Goal: Transaction & Acquisition: Purchase product/service

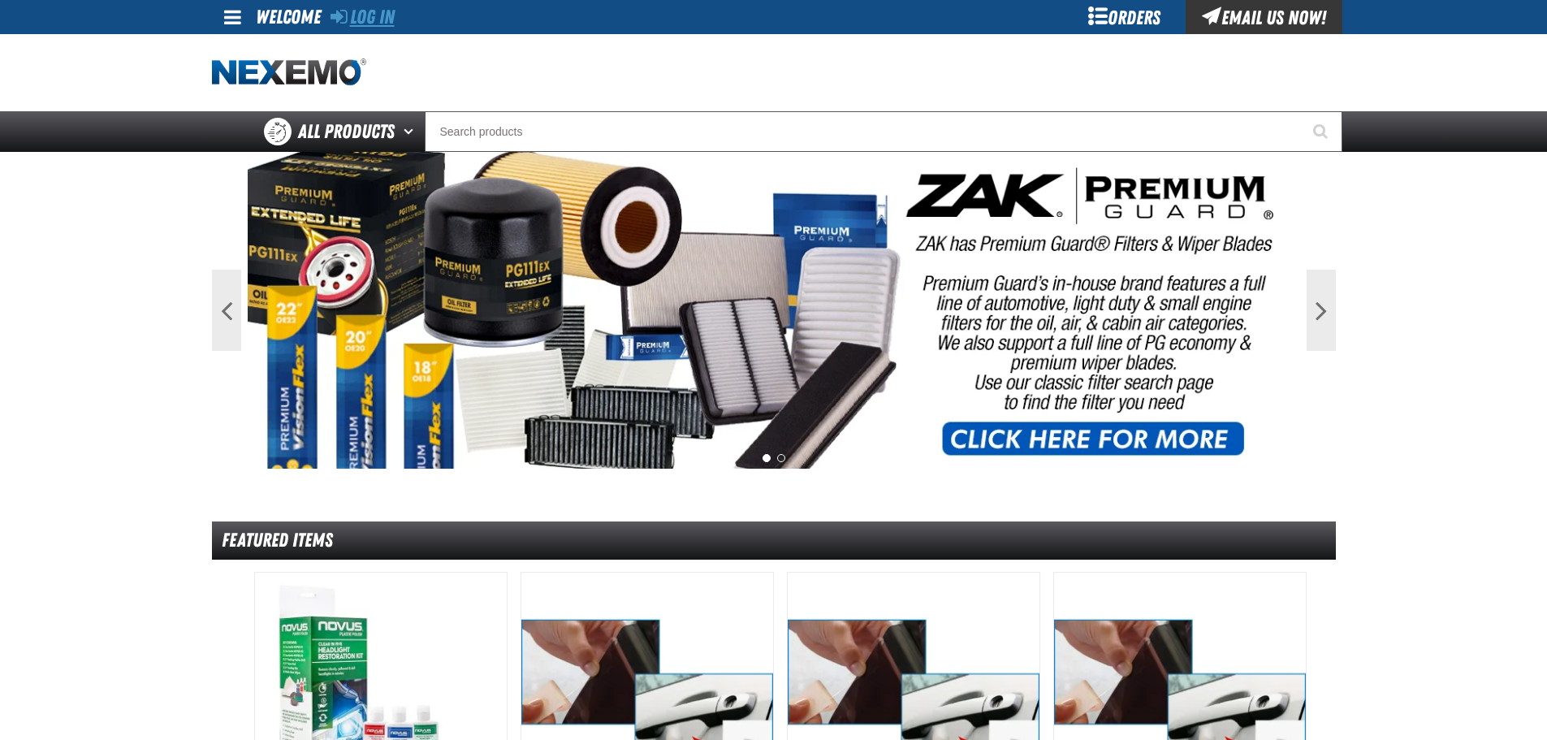
click at [357, 19] on link "Log In" at bounding box center [362, 17] width 64 height 23
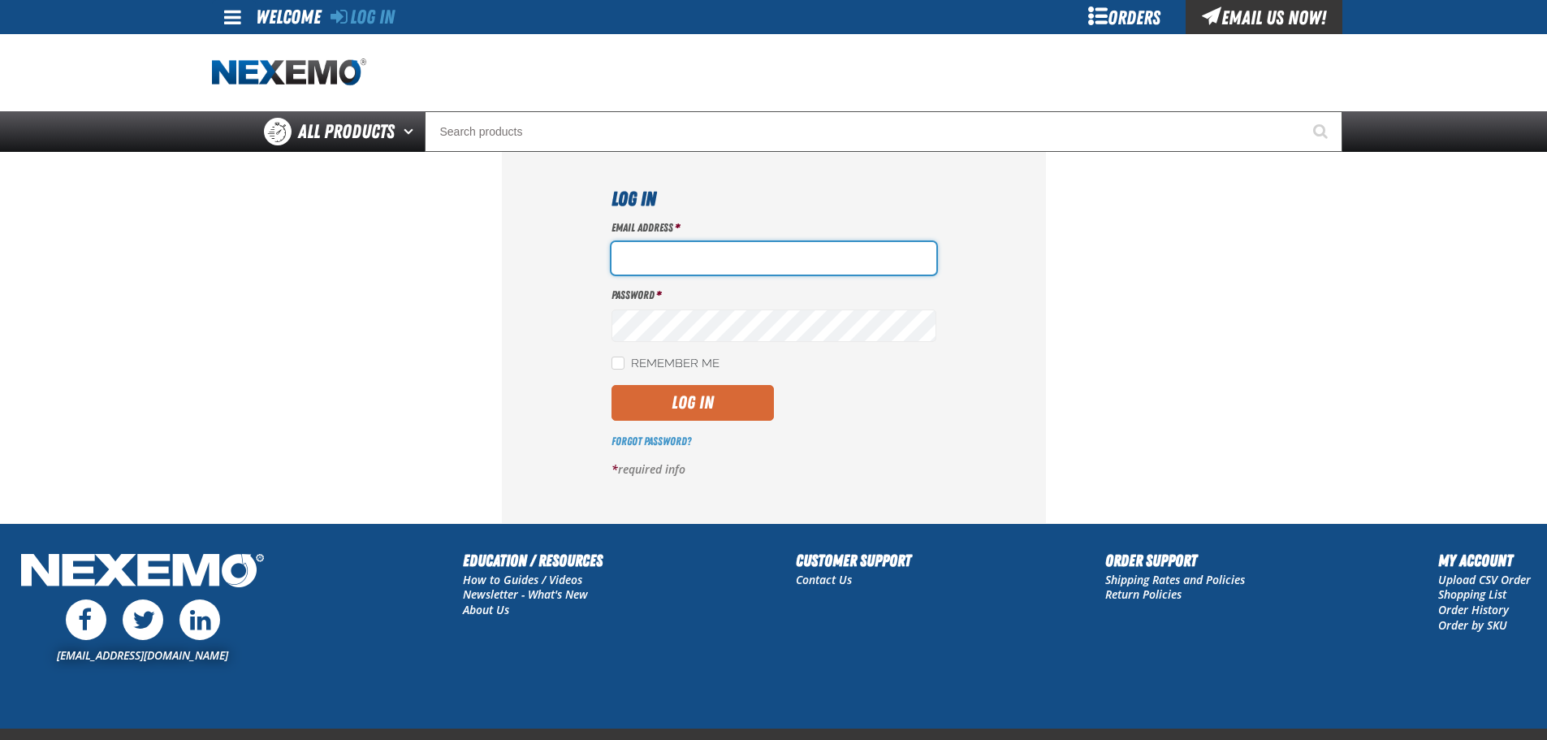
type input "Jcarpenter@vtaig.com"
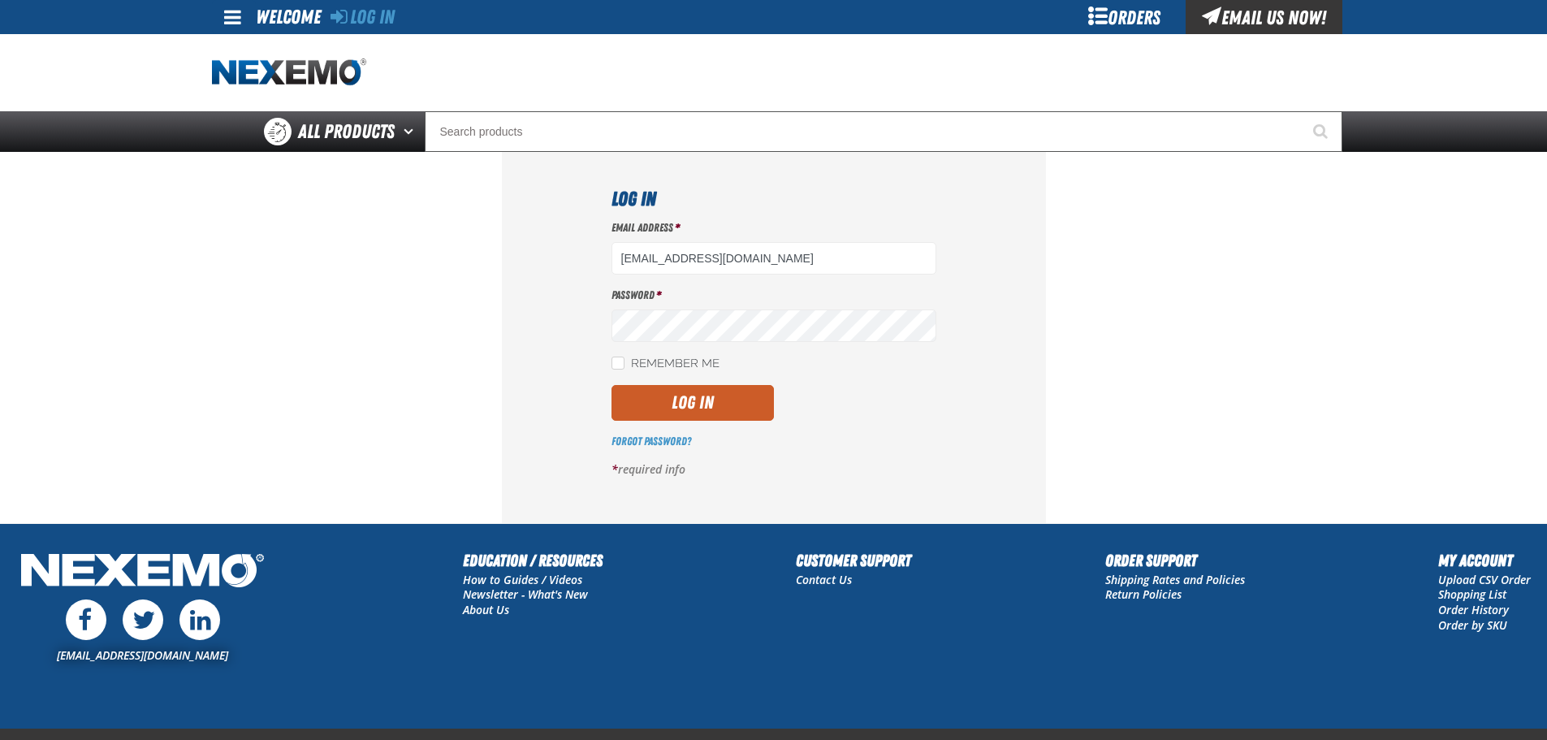
drag, startPoint x: 708, startPoint y: 403, endPoint x: 778, endPoint y: 401, distance: 69.9
click at [708, 403] on button "Log In" at bounding box center [692, 403] width 162 height 36
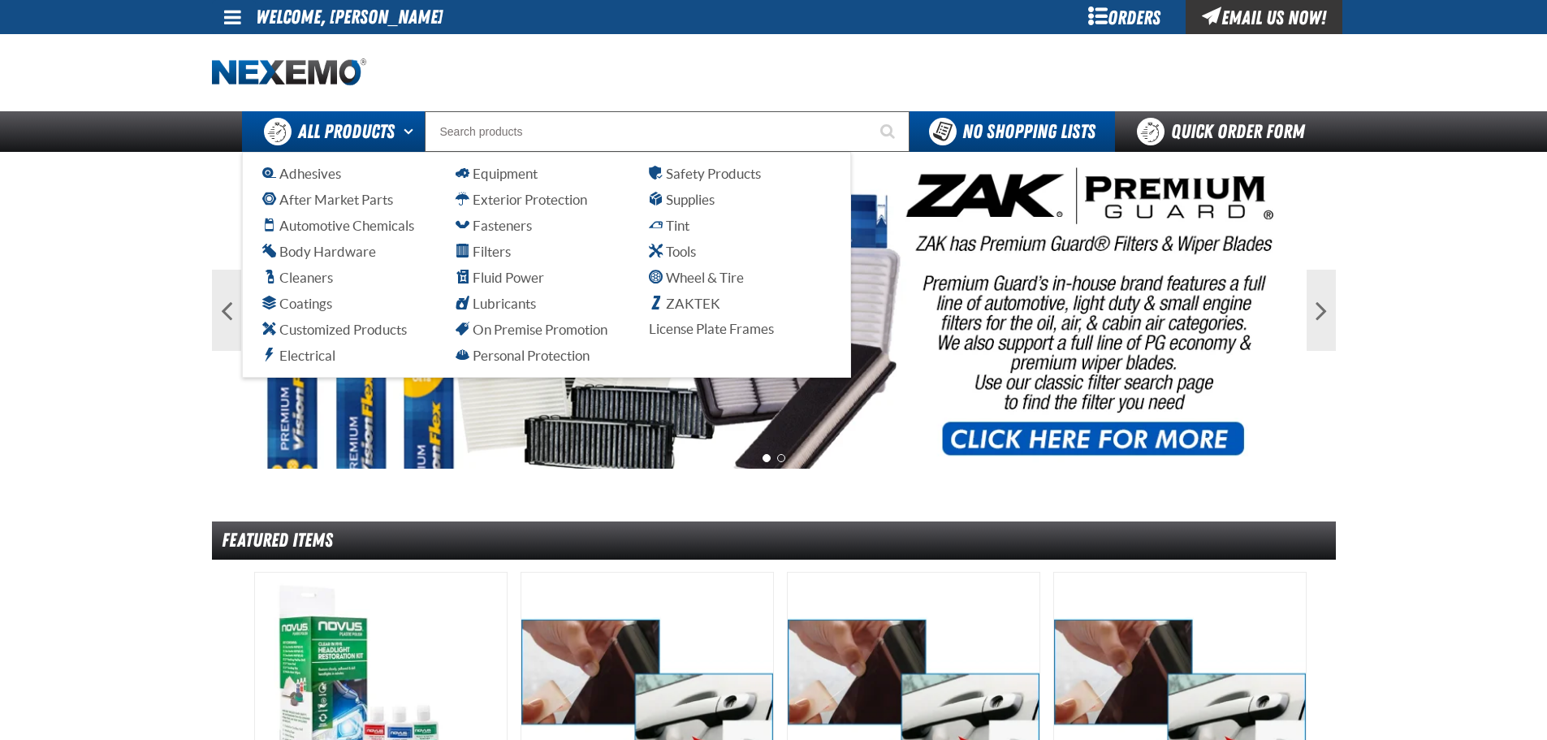
click at [369, 133] on span "All Products" at bounding box center [346, 131] width 97 height 29
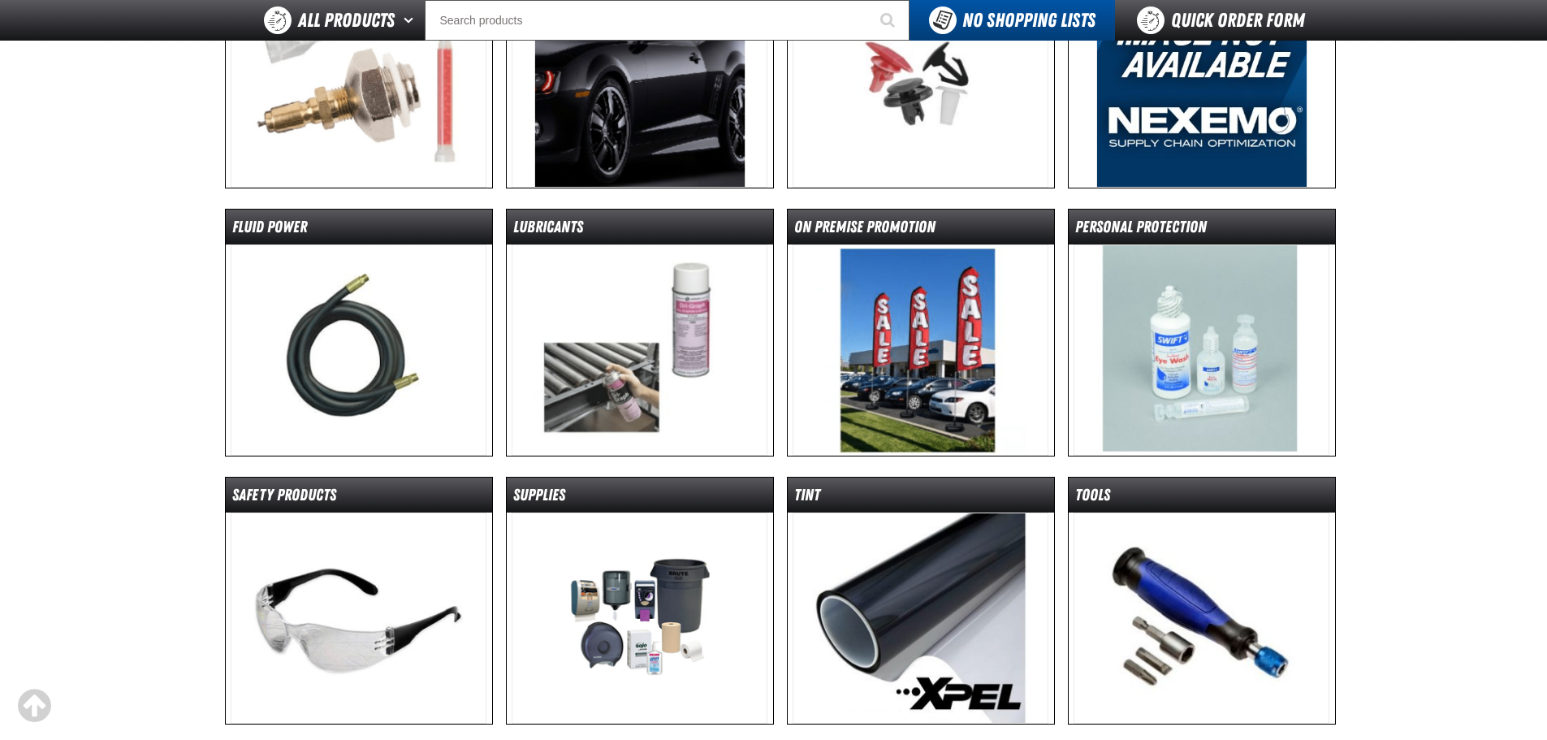
scroll to position [893, 0]
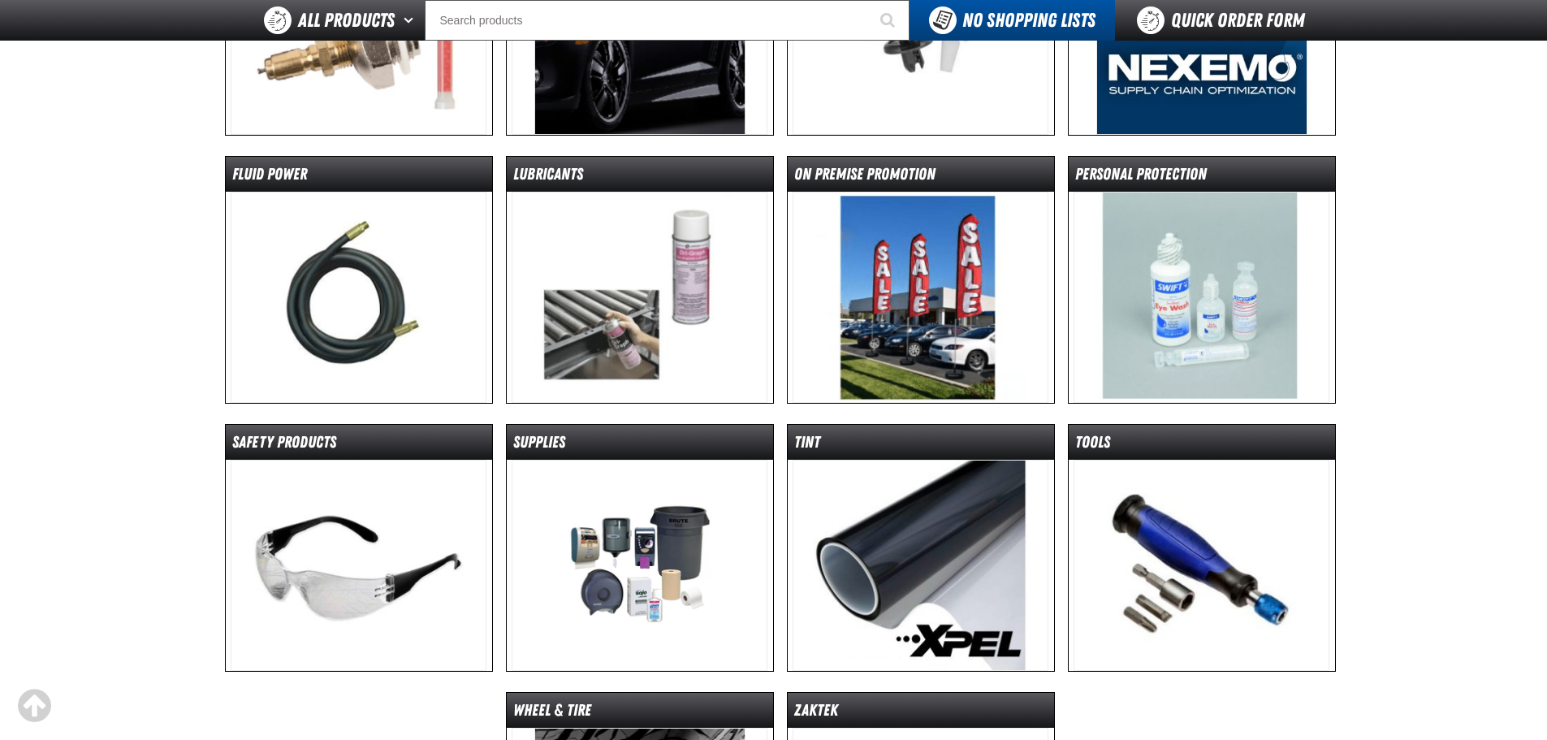
click at [381, 564] on img at bounding box center [359, 564] width 256 height 211
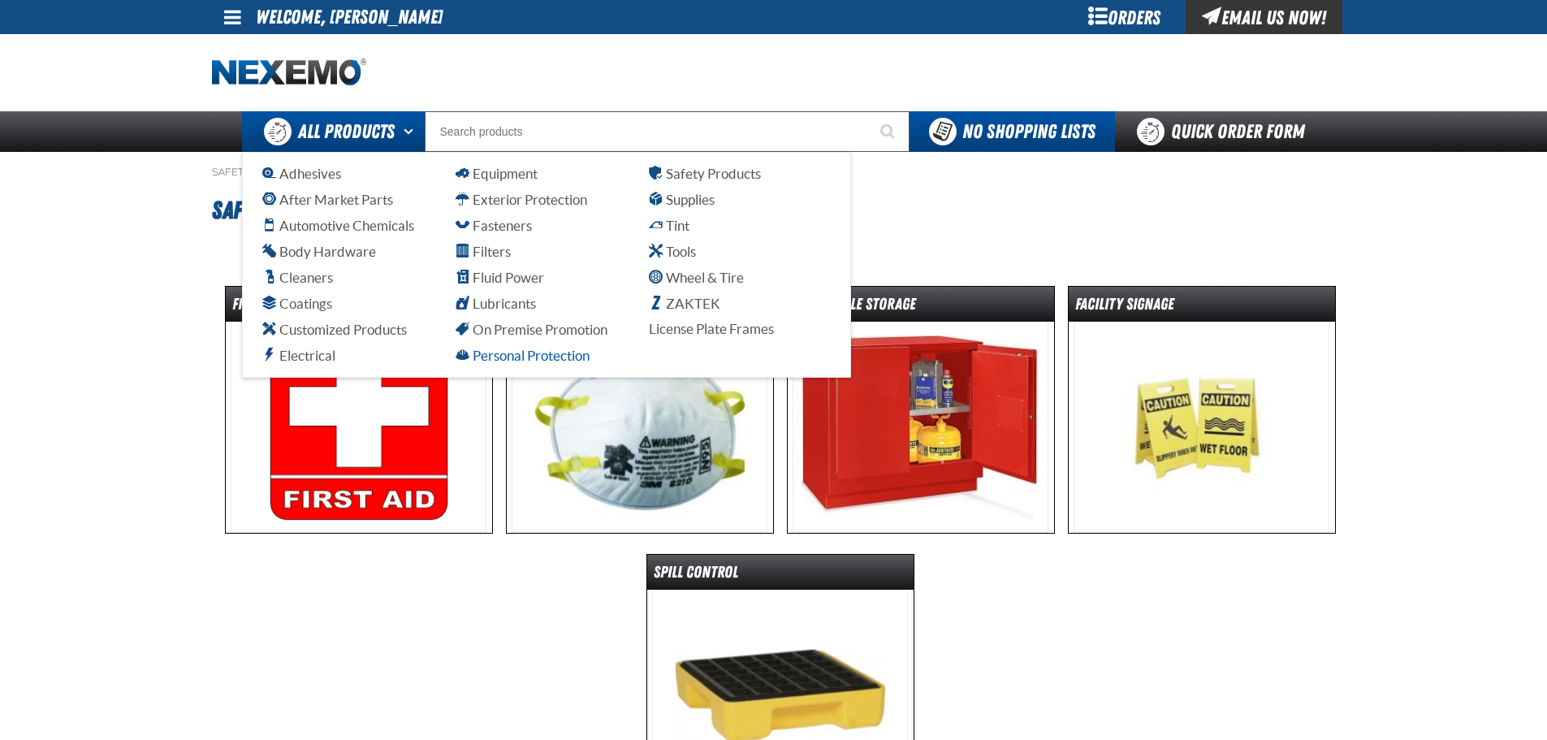
click at [545, 351] on span "Personal Protection" at bounding box center [522, 354] width 134 height 15
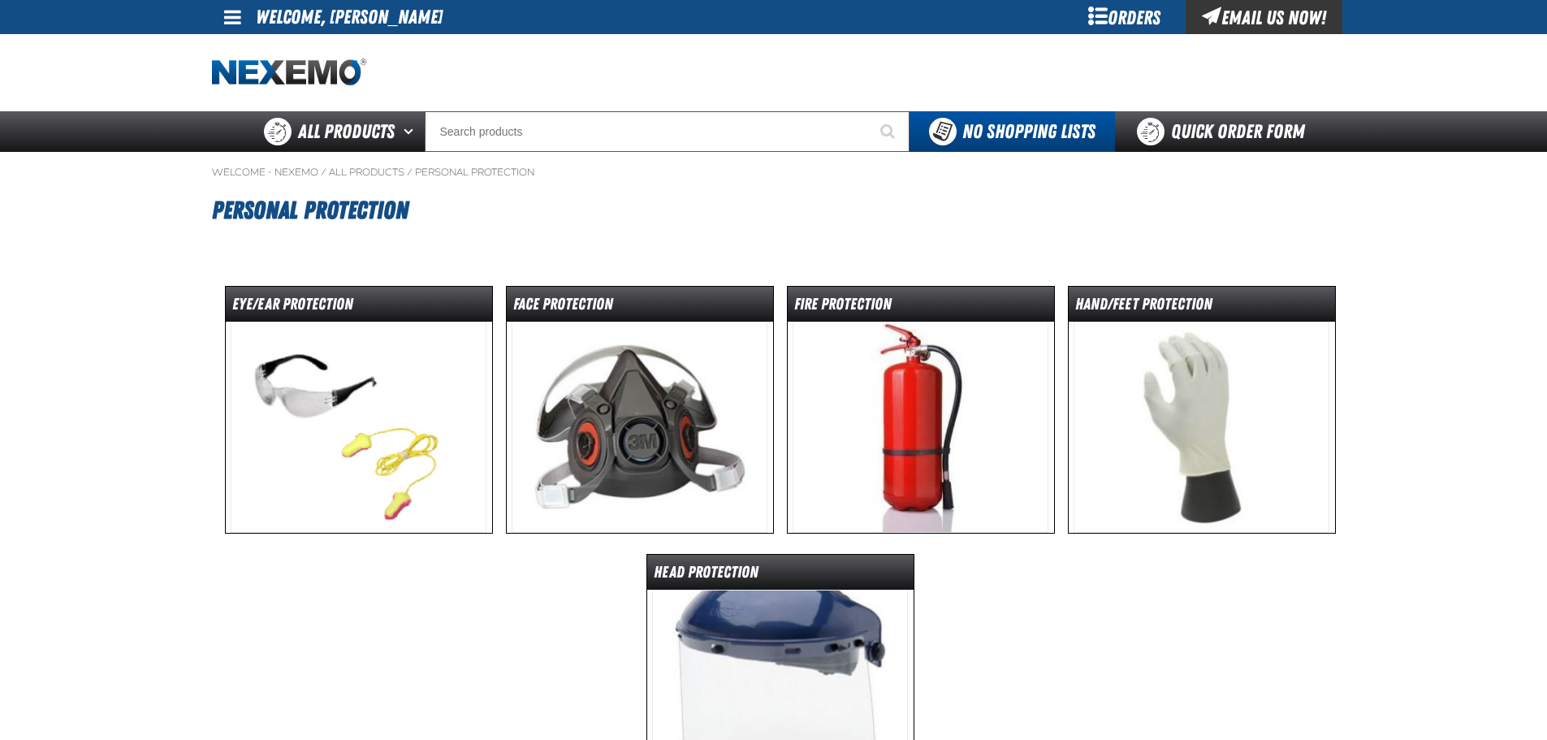
click at [1189, 412] on img at bounding box center [1201, 426] width 256 height 211
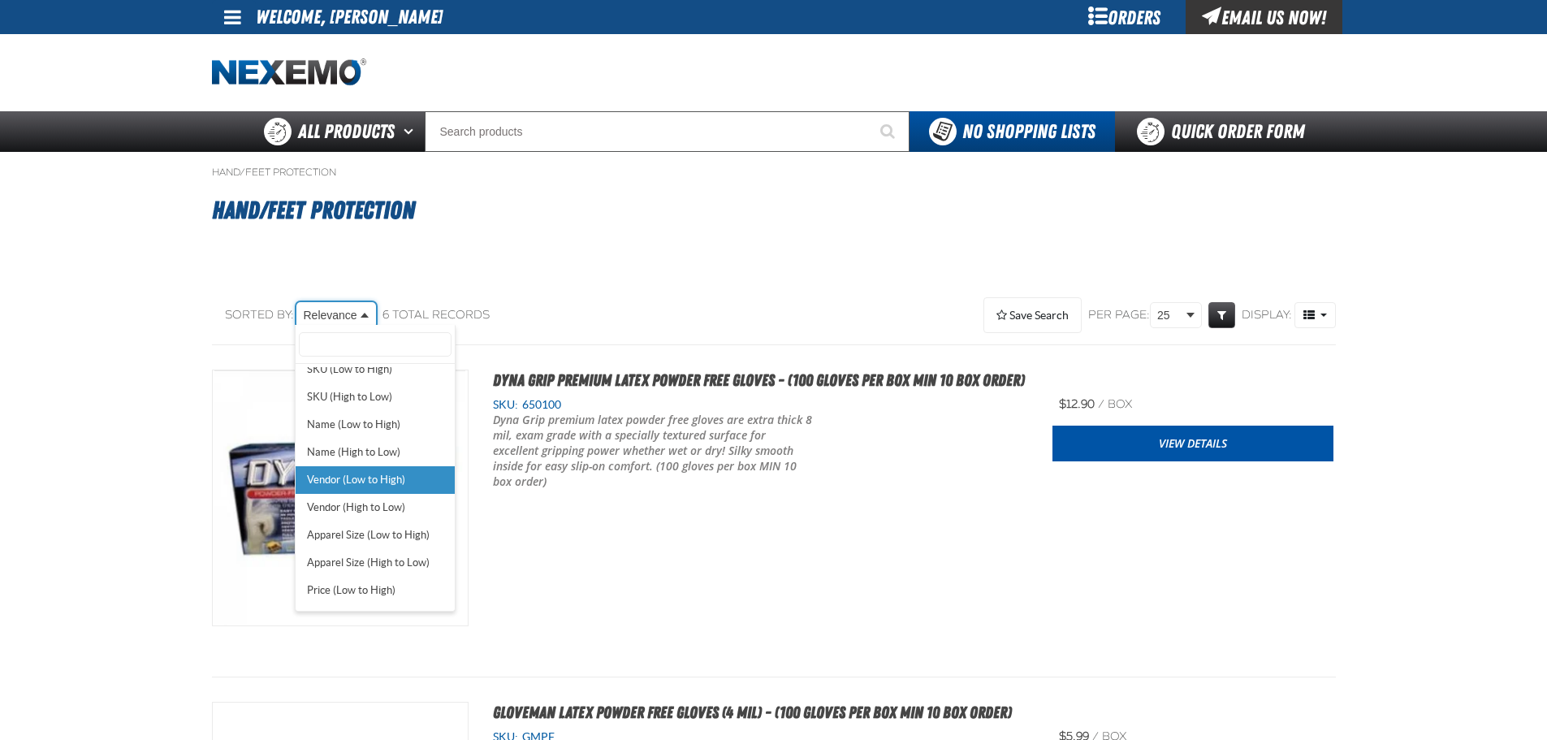
scroll to position [60, 0]
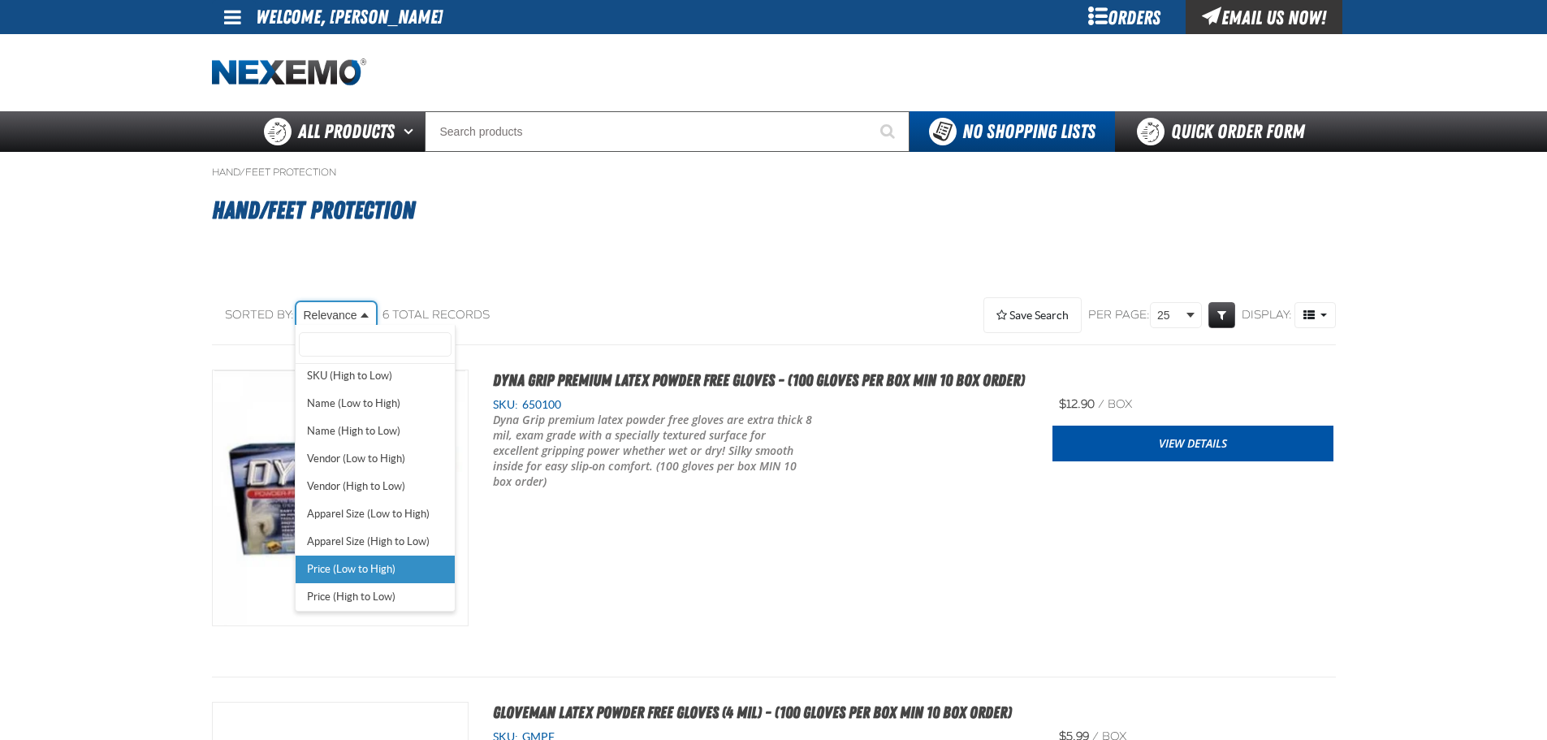
select select "minimal_price_sort-sep-ascending"
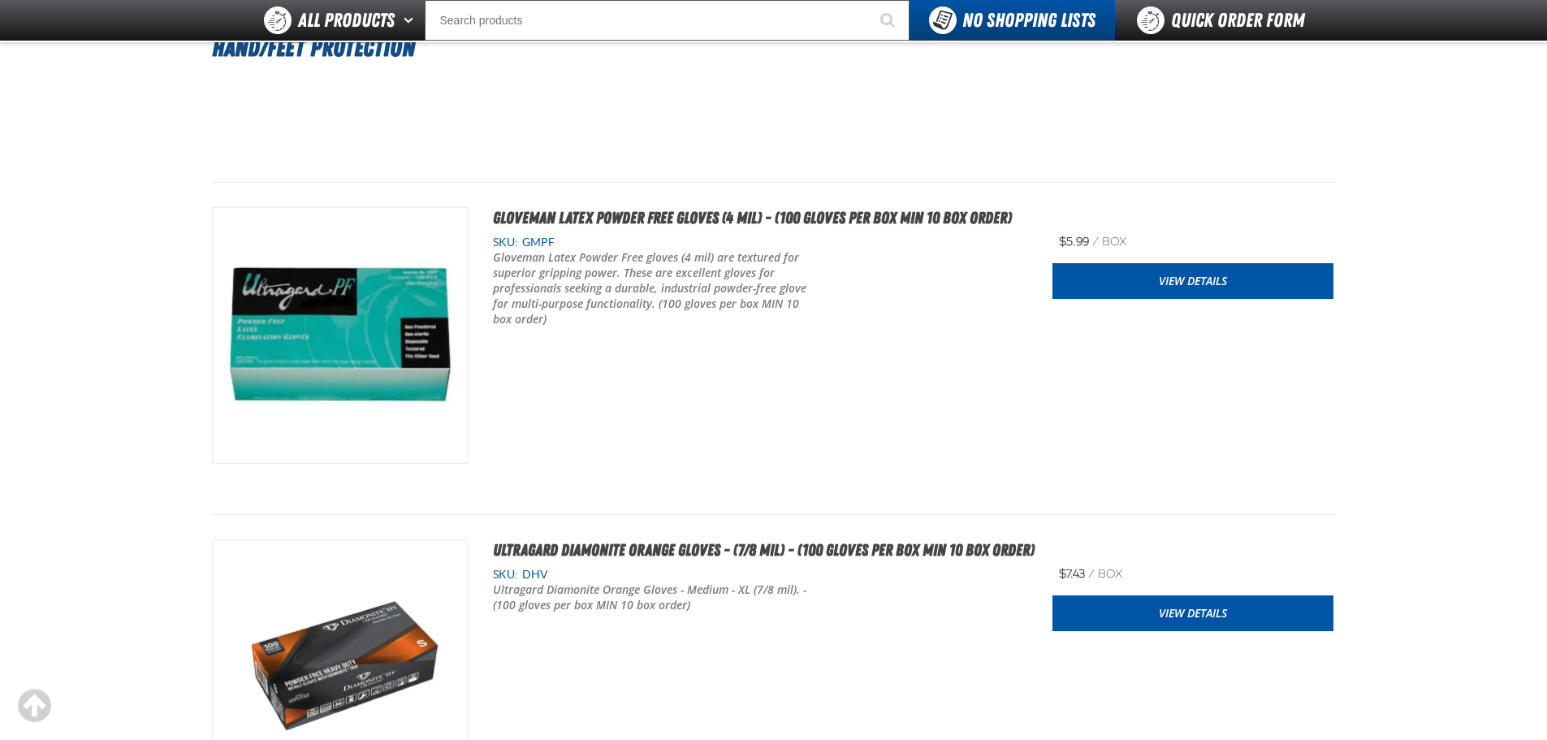
scroll to position [406, 0]
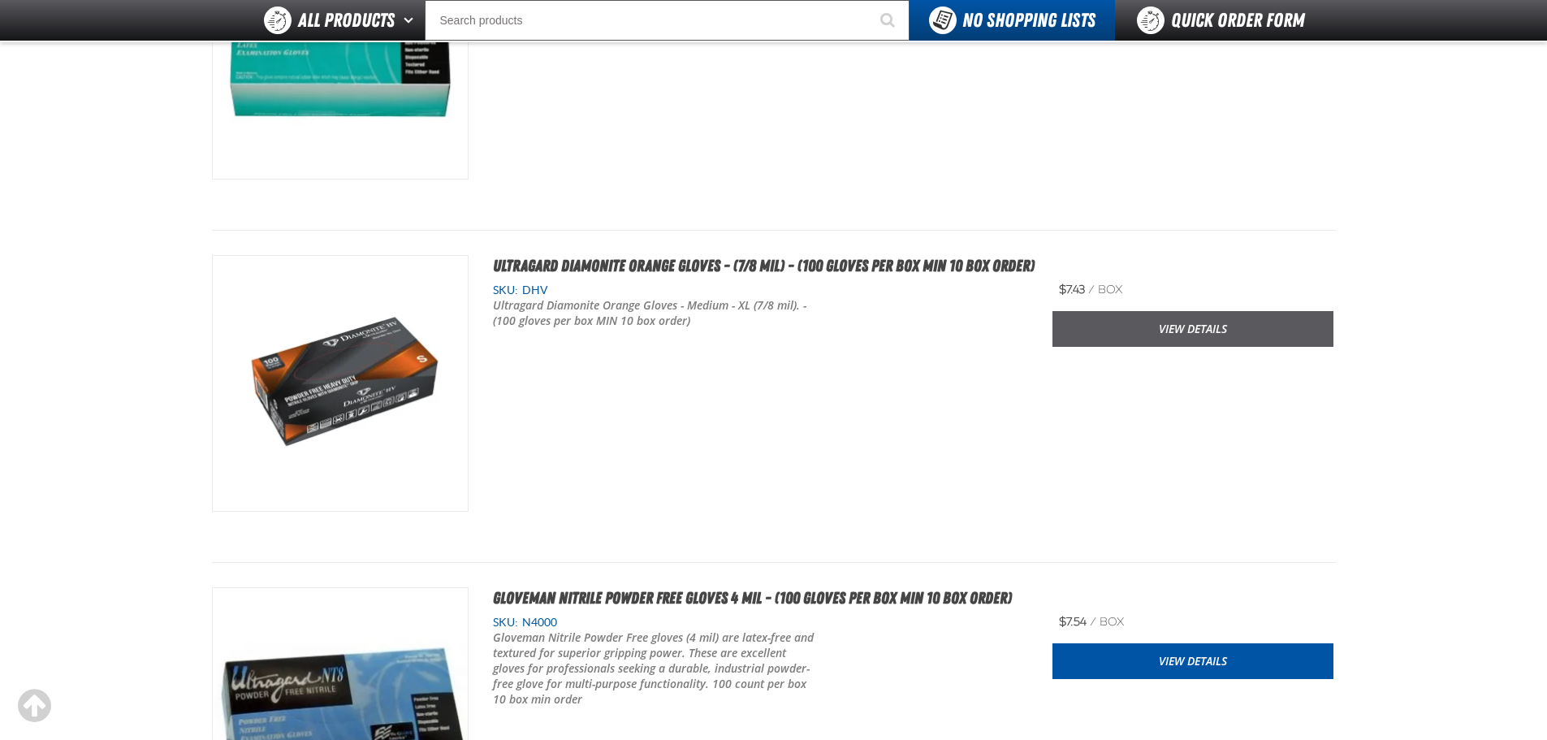
click at [1187, 330] on link "View Details" at bounding box center [1192, 329] width 281 height 36
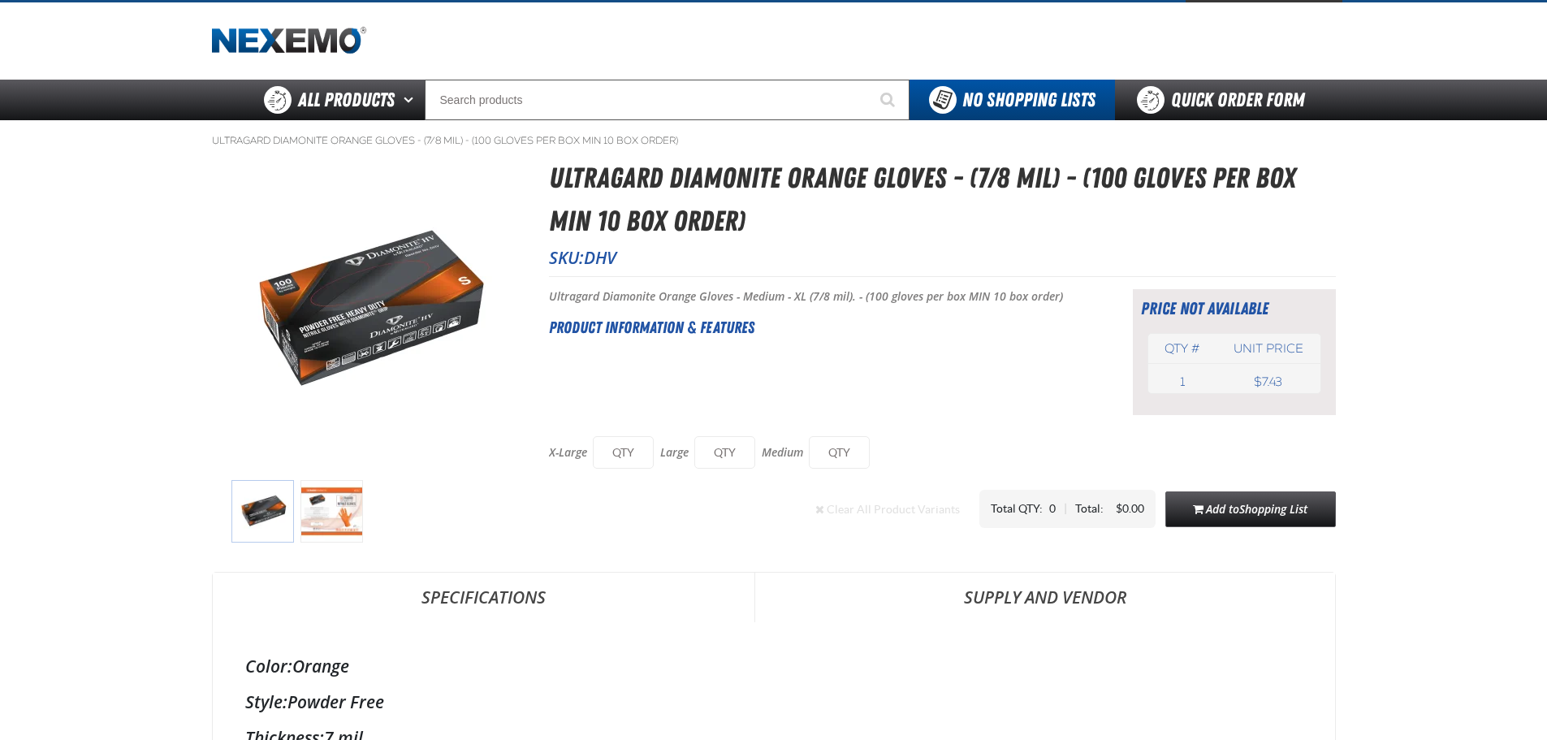
scroll to position [81, 0]
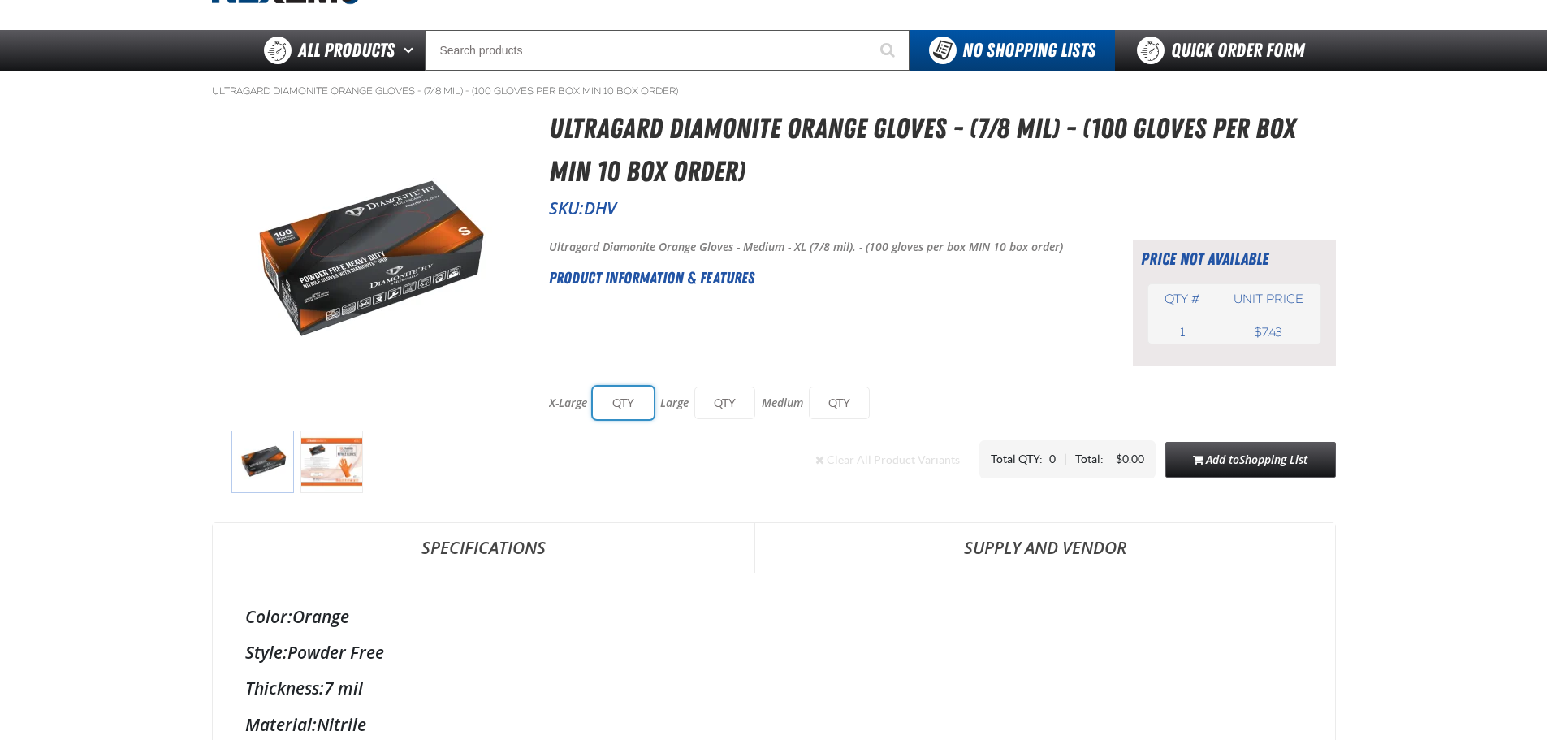
click at [629, 412] on input "text" at bounding box center [623, 402] width 61 height 32
type input "10"
click at [718, 404] on input "text" at bounding box center [724, 402] width 61 height 32
type input "30"
click at [829, 403] on input "text" at bounding box center [839, 402] width 61 height 32
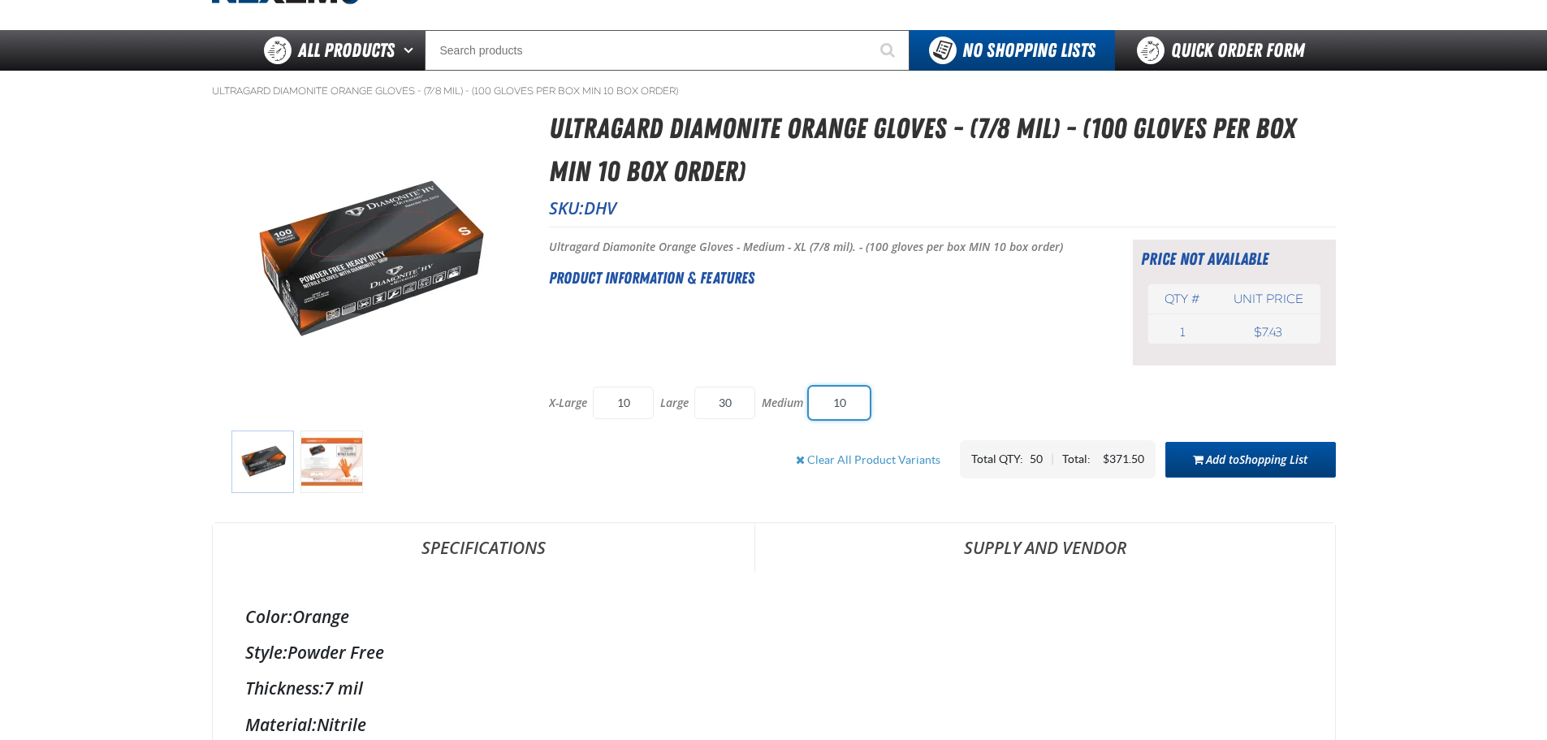
type input "10"
click at [1247, 459] on span "Shopping List" at bounding box center [1273, 458] width 68 height 15
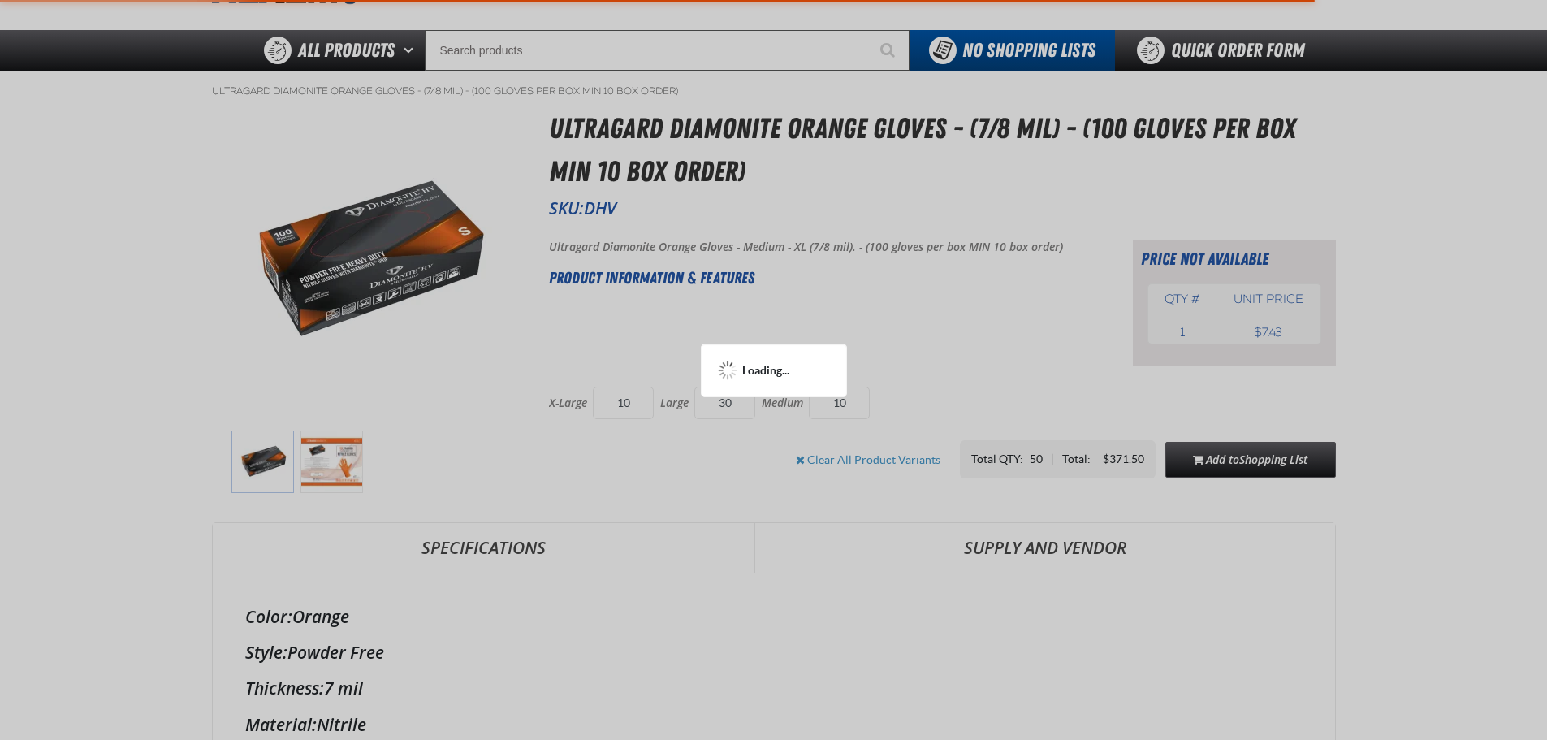
type input "10"
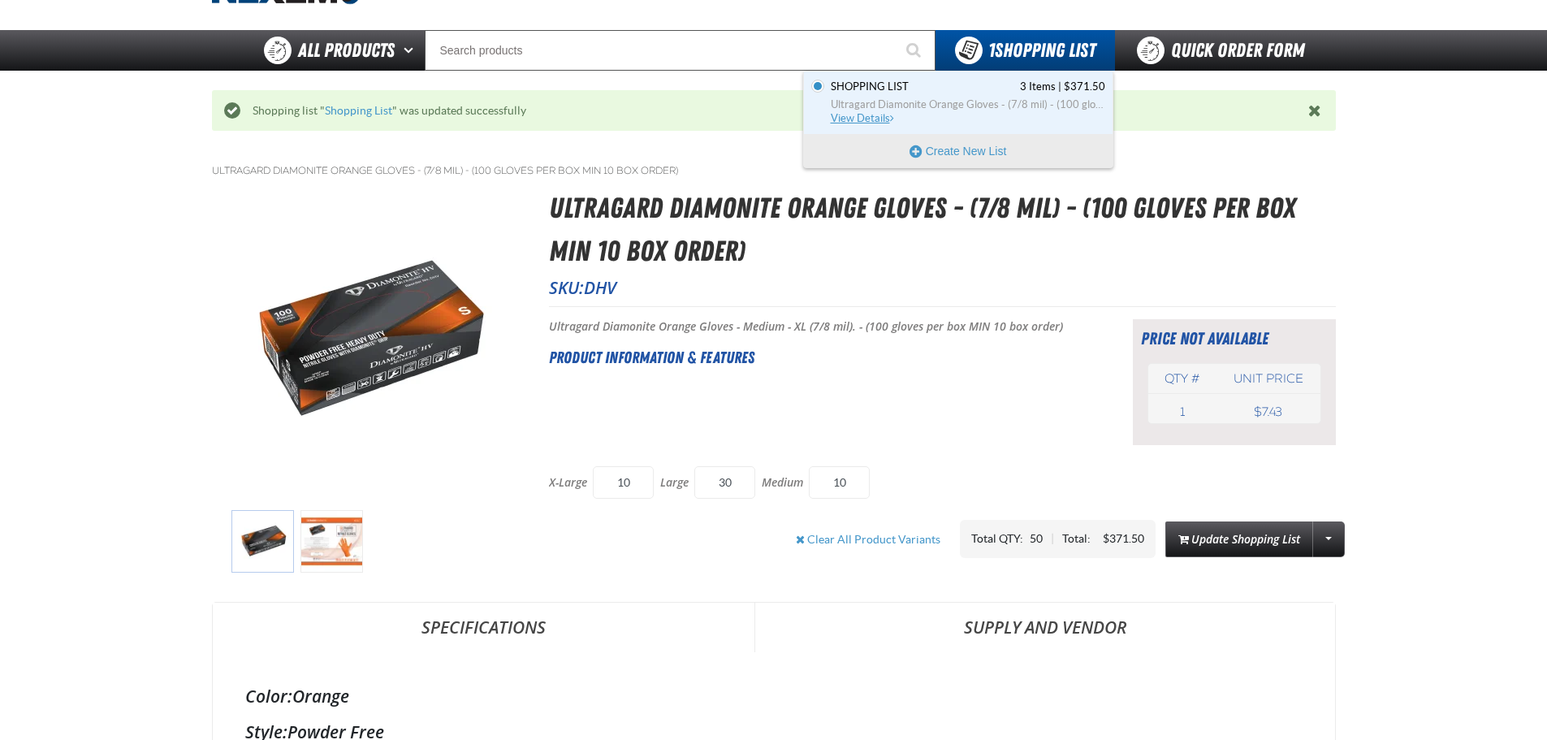
click at [917, 109] on span "Ultragard Diamonite Orange Gloves - (7/8 mil) - (100 gloves per box MIN 10 box …" at bounding box center [967, 104] width 274 height 15
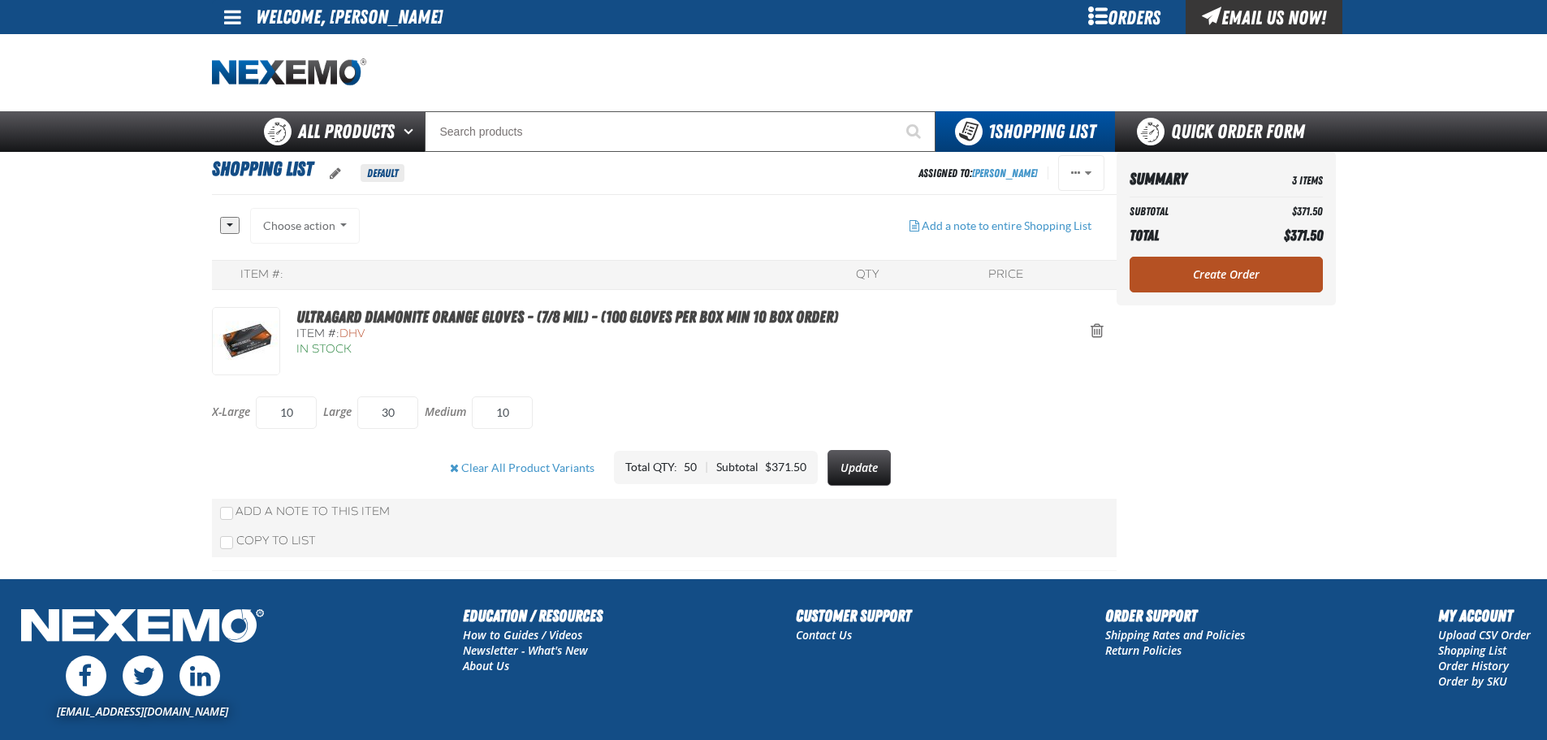
click at [1232, 280] on link "Create Order" at bounding box center [1225, 275] width 193 height 36
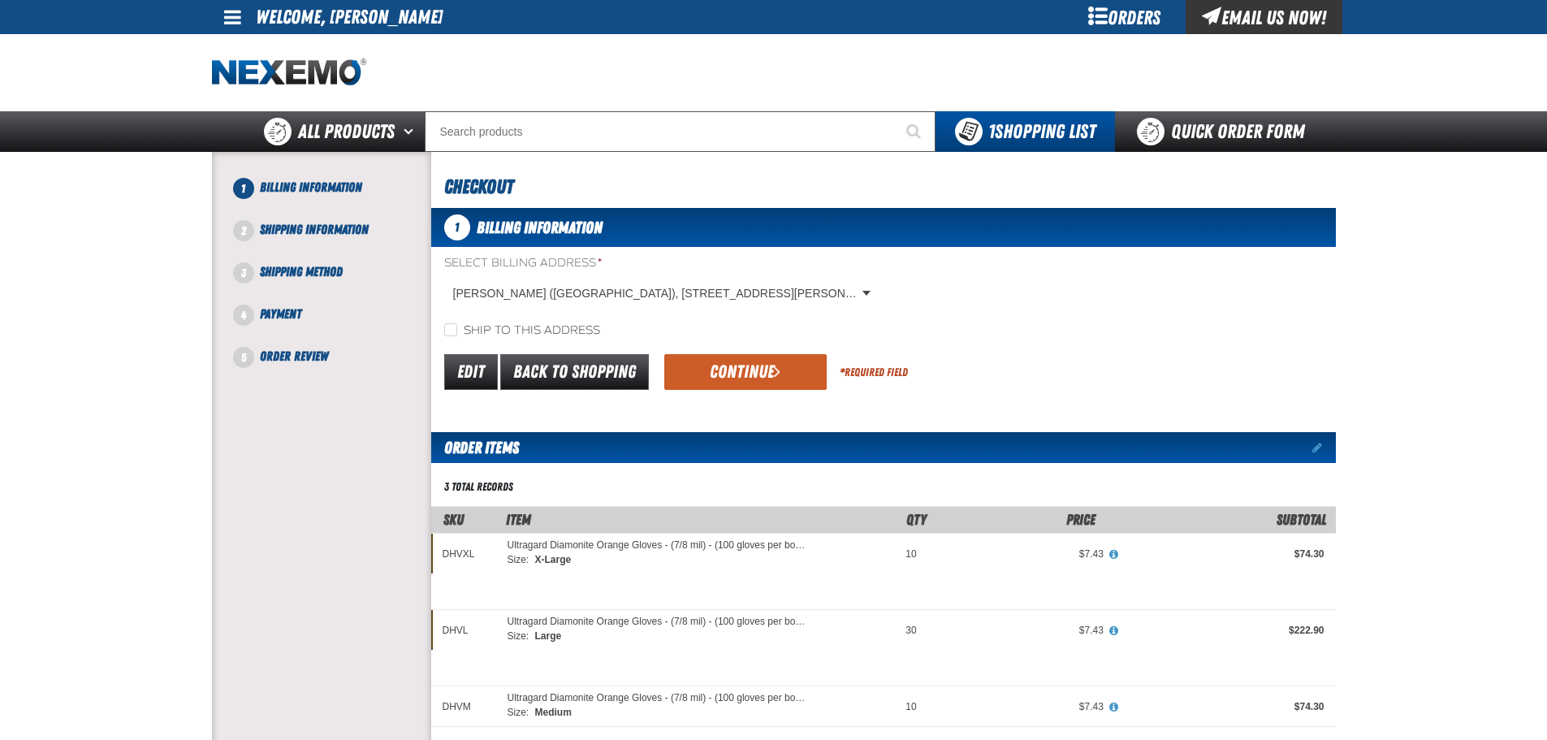
click at [553, 334] on label "Ship to this address" at bounding box center [522, 330] width 156 height 15
click at [457, 334] on input "Ship to this address" at bounding box center [450, 329] width 13 height 13
checkbox input "true"
click at [696, 369] on button "Continue" at bounding box center [745, 372] width 162 height 36
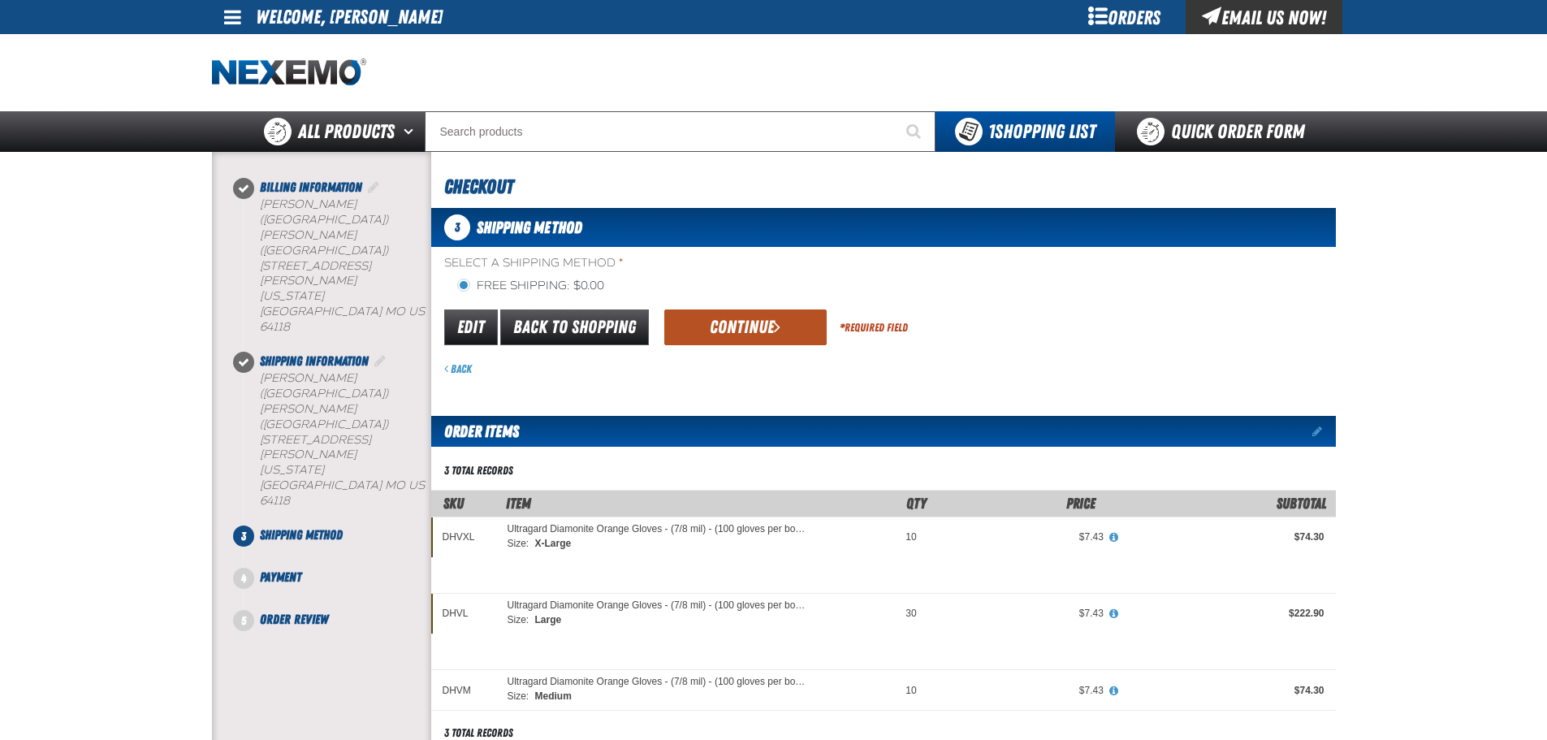
drag, startPoint x: 717, startPoint y: 334, endPoint x: 724, endPoint y: 350, distance: 17.1
click at [717, 334] on button "Continue" at bounding box center [745, 327] width 162 height 36
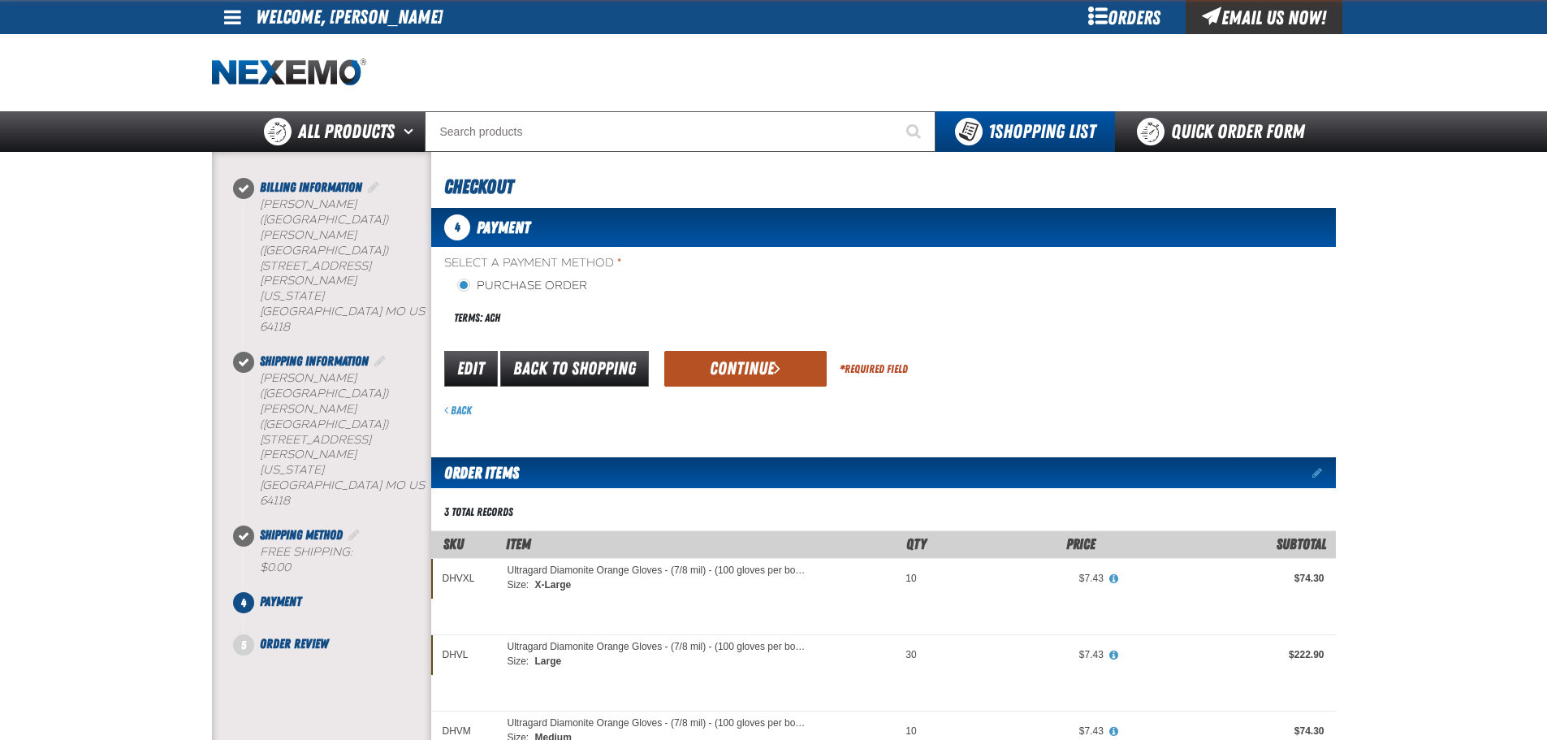
click at [740, 361] on button "Continue" at bounding box center [745, 369] width 162 height 36
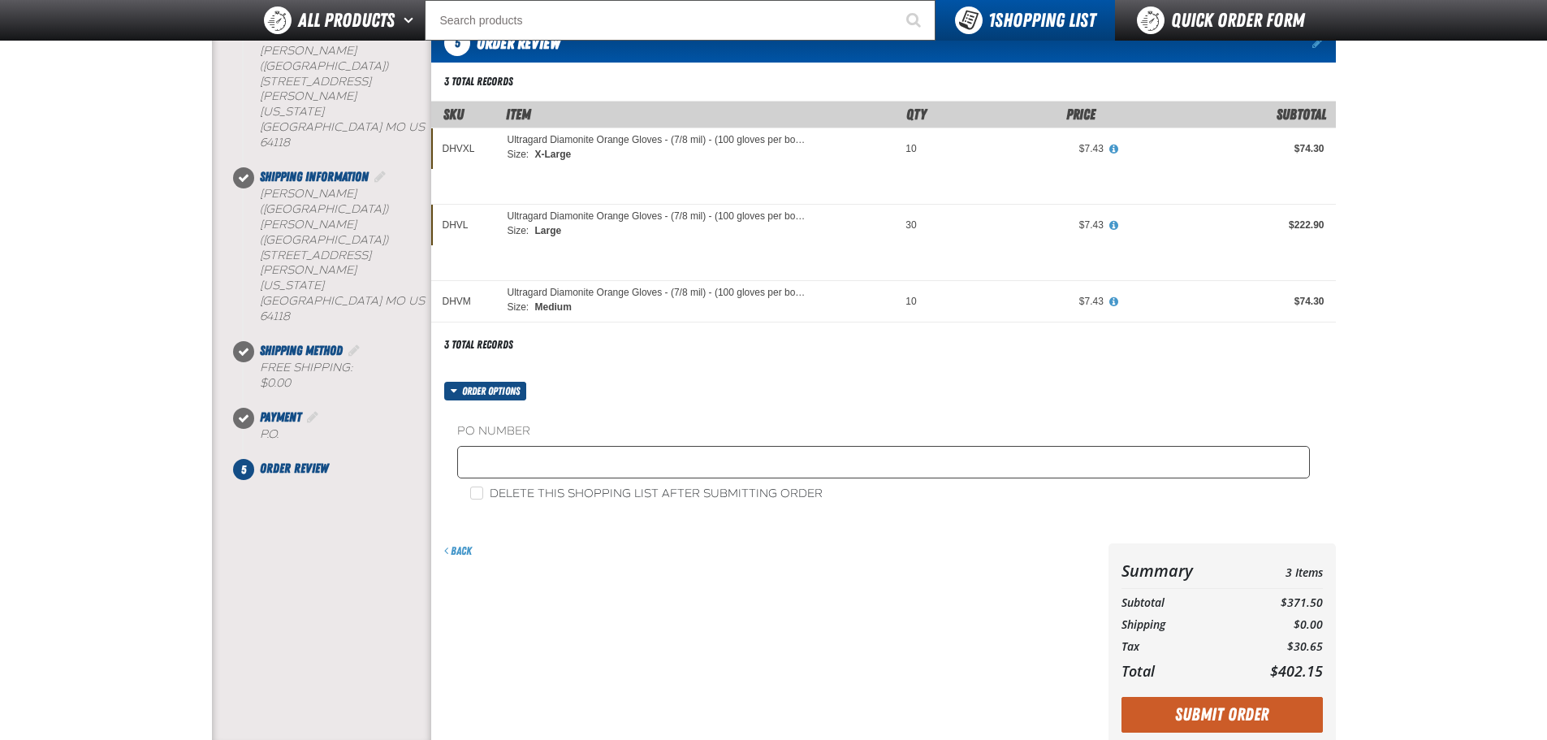
scroll to position [162, 0]
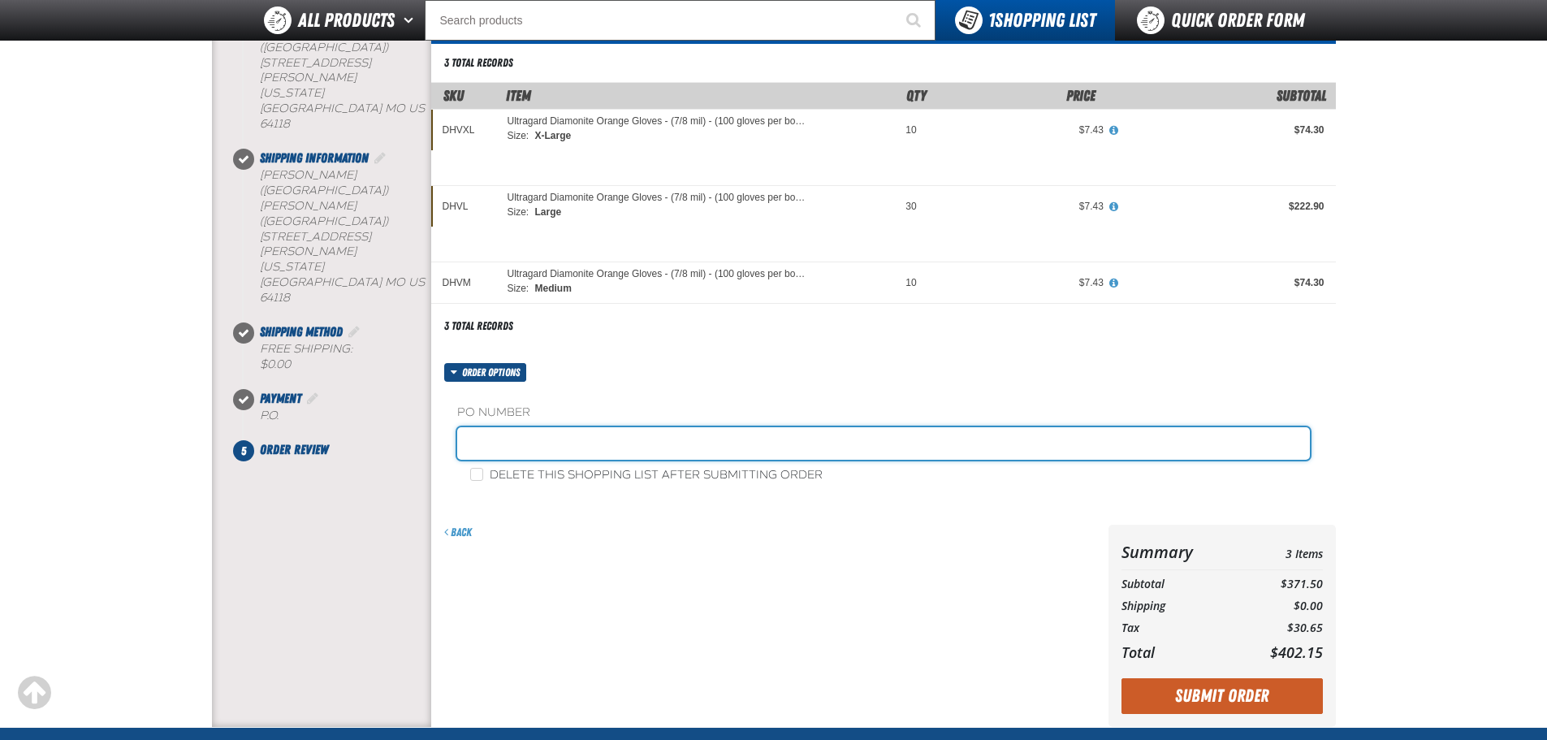
click at [605, 446] on input "text" at bounding box center [883, 443] width 852 height 32
type input "840192-KD"
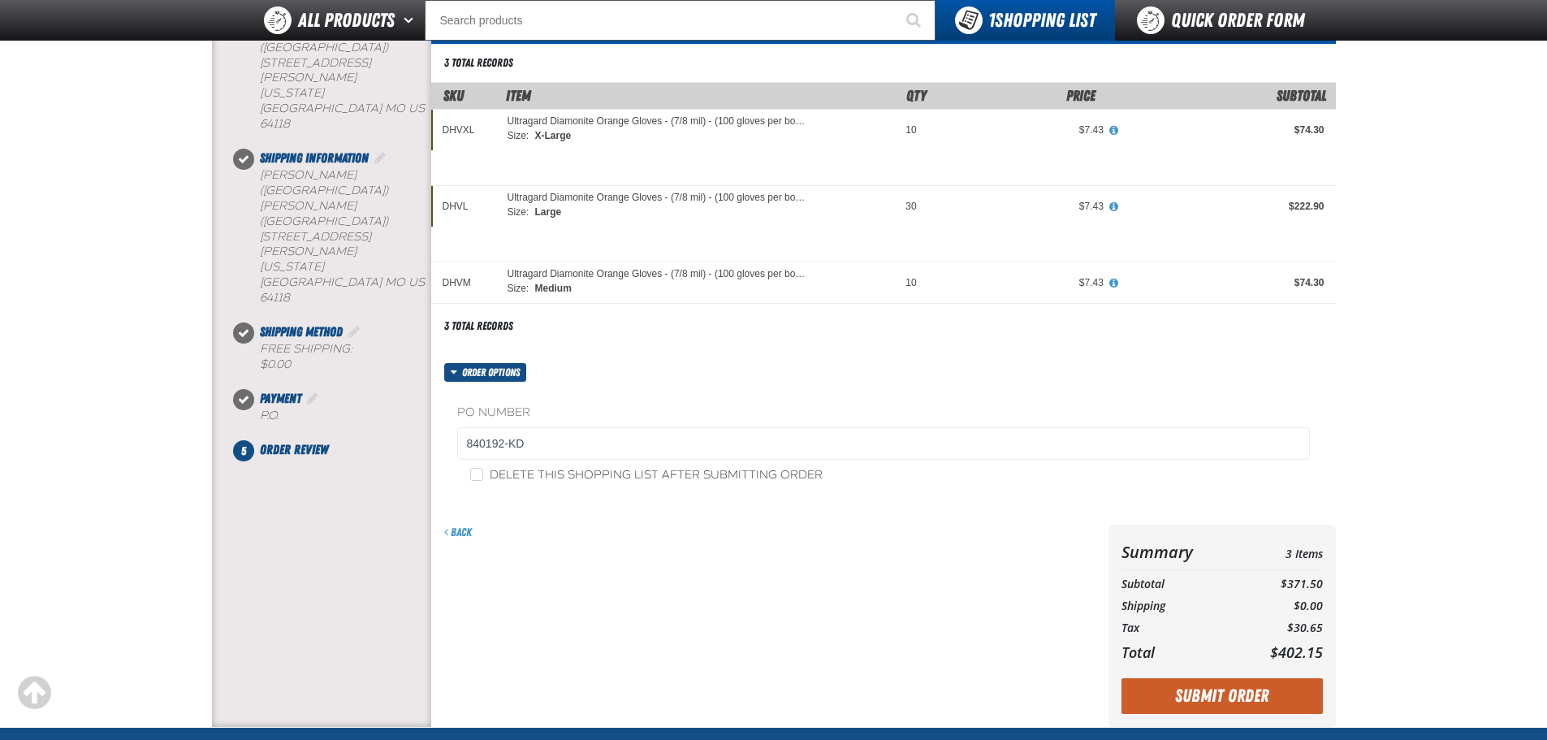
click at [720, 469] on label "Delete this shopping list after submitting order" at bounding box center [646, 475] width 352 height 15
click at [483, 469] on input "Delete this shopping list after submitting order" at bounding box center [476, 474] width 13 height 13
checkbox input "true"
click at [1247, 695] on button "Submit Order" at bounding box center [1221, 696] width 201 height 36
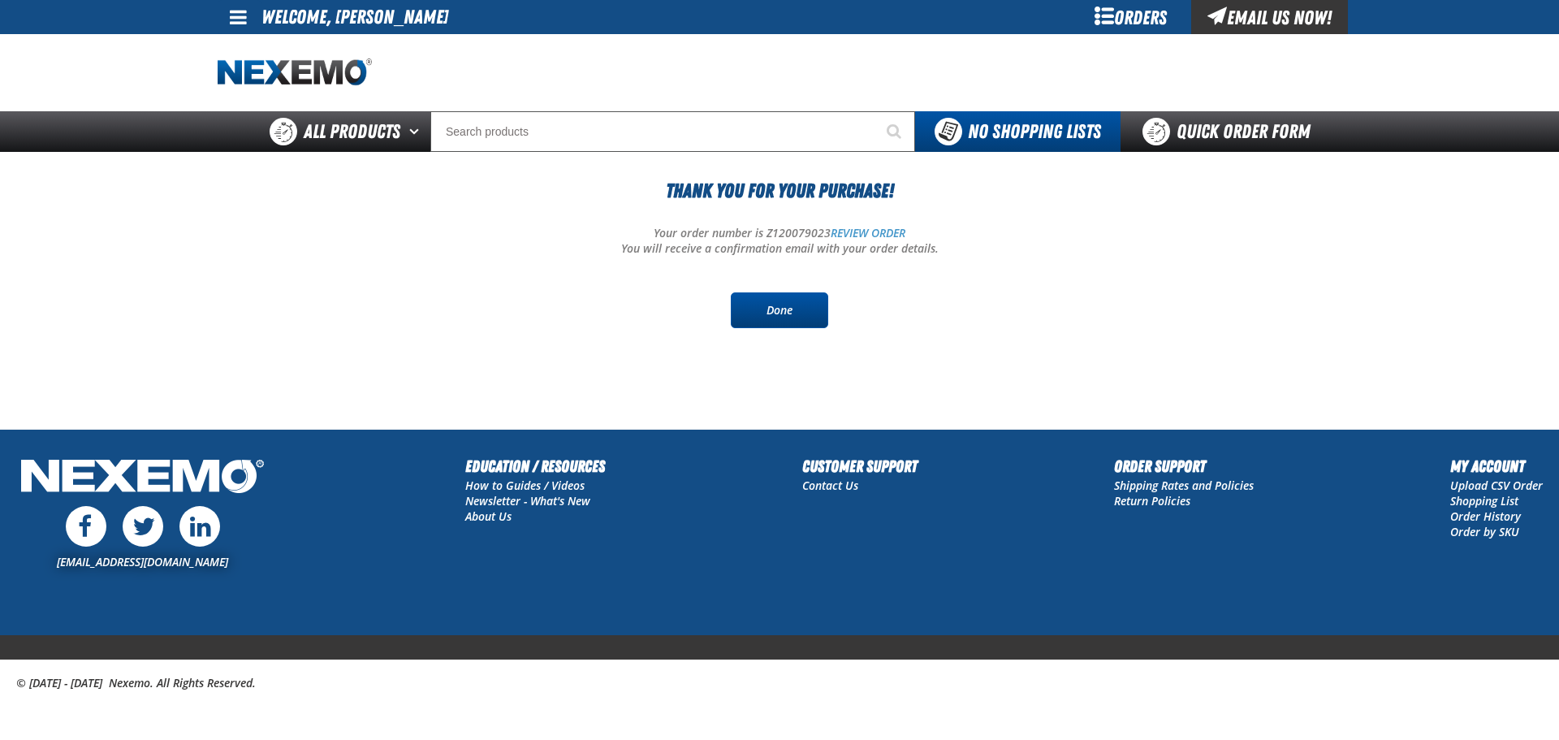
drag, startPoint x: 770, startPoint y: 304, endPoint x: 769, endPoint y: 315, distance: 10.6
click at [770, 304] on link "Done" at bounding box center [779, 310] width 97 height 36
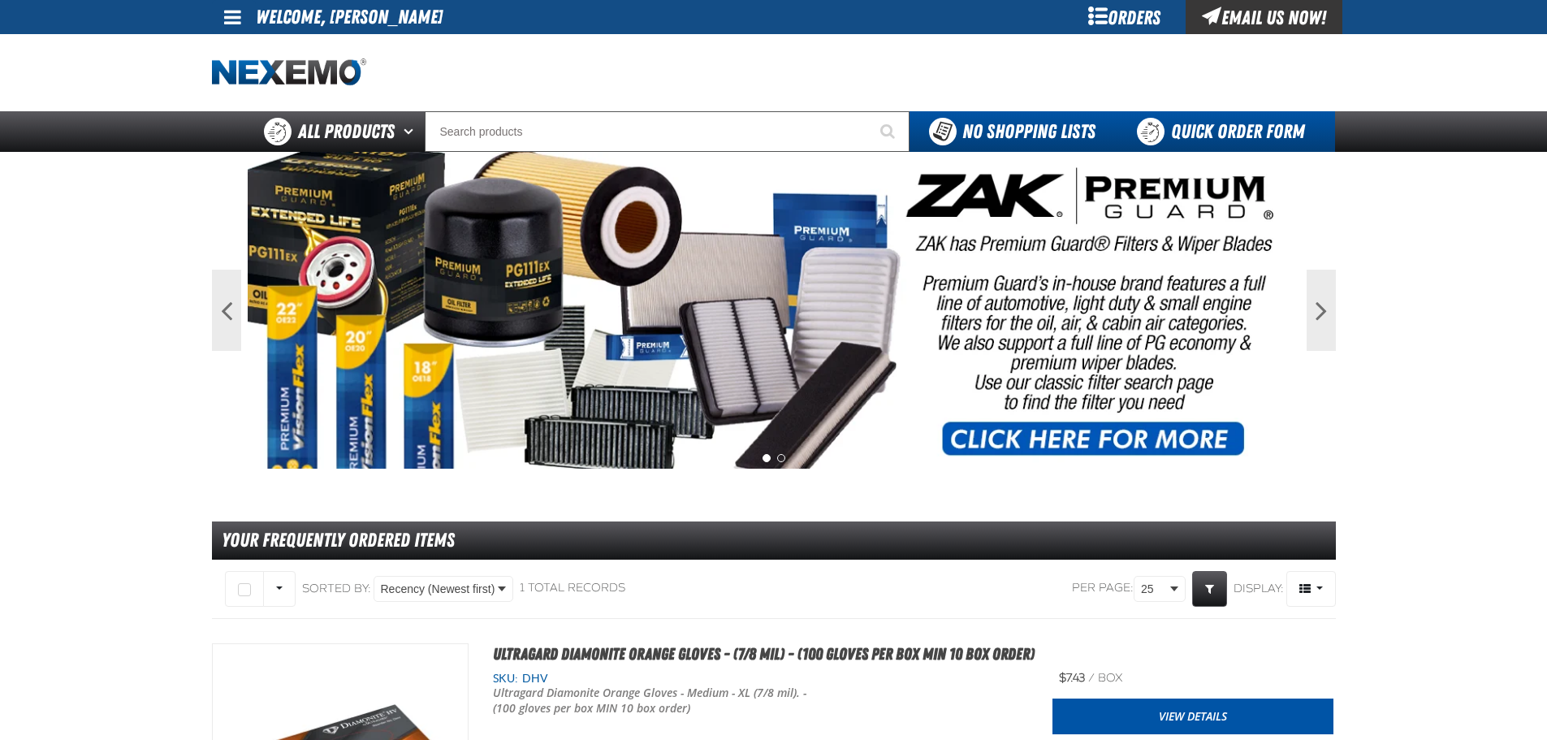
click at [1186, 134] on link "Quick Order Form" at bounding box center [1225, 131] width 220 height 41
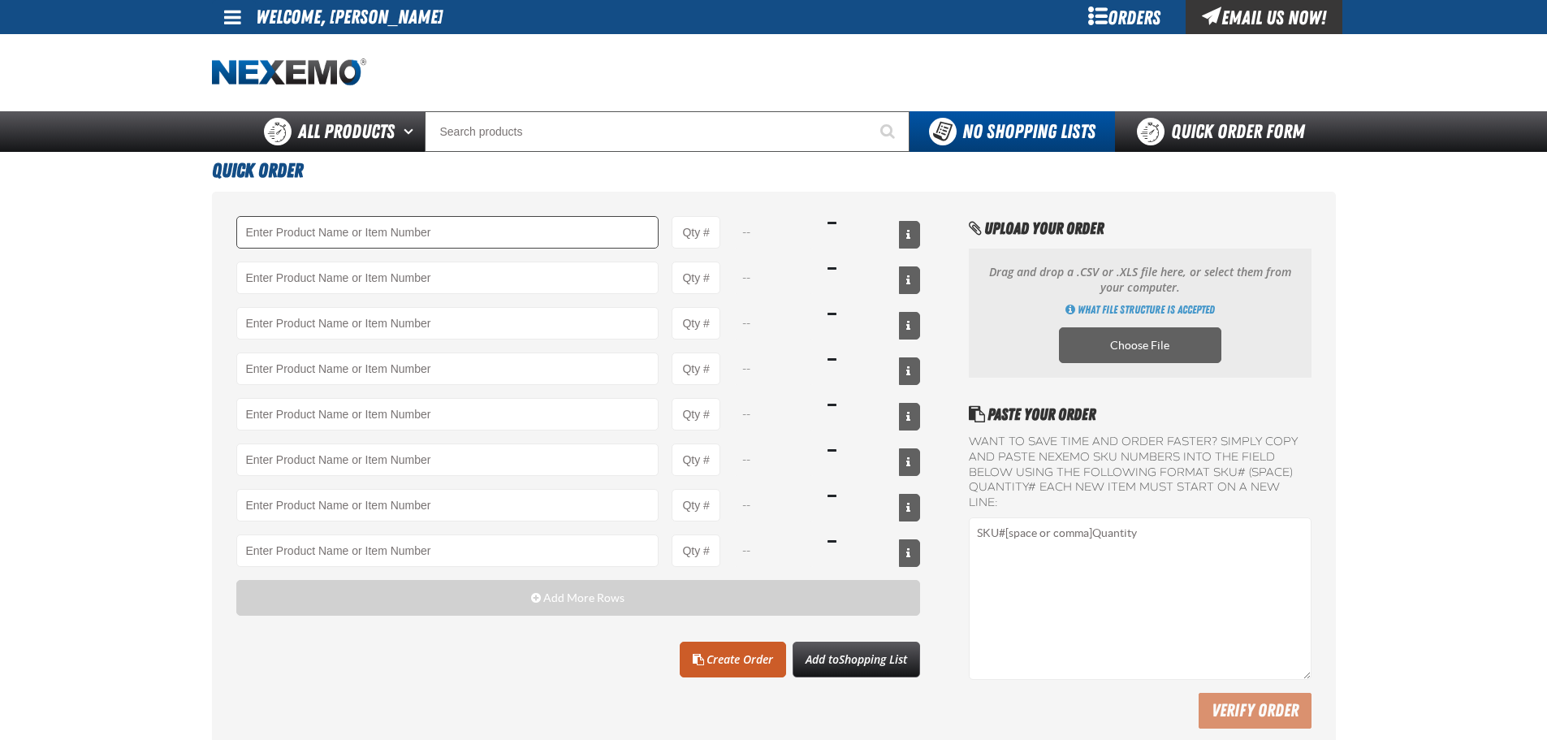
click at [375, 231] on input "Product" at bounding box center [447, 232] width 423 height 32
type input "BK100C - DOT 3 Brake Fluid Cleaner Kit - ZAK Products (6 Kits per Case)"
type input "1"
select select "kit"
type input "BK100C - DOT 3 Brake Fluid Cleaner Kit - ZAK Products (6 Kits per Case)"
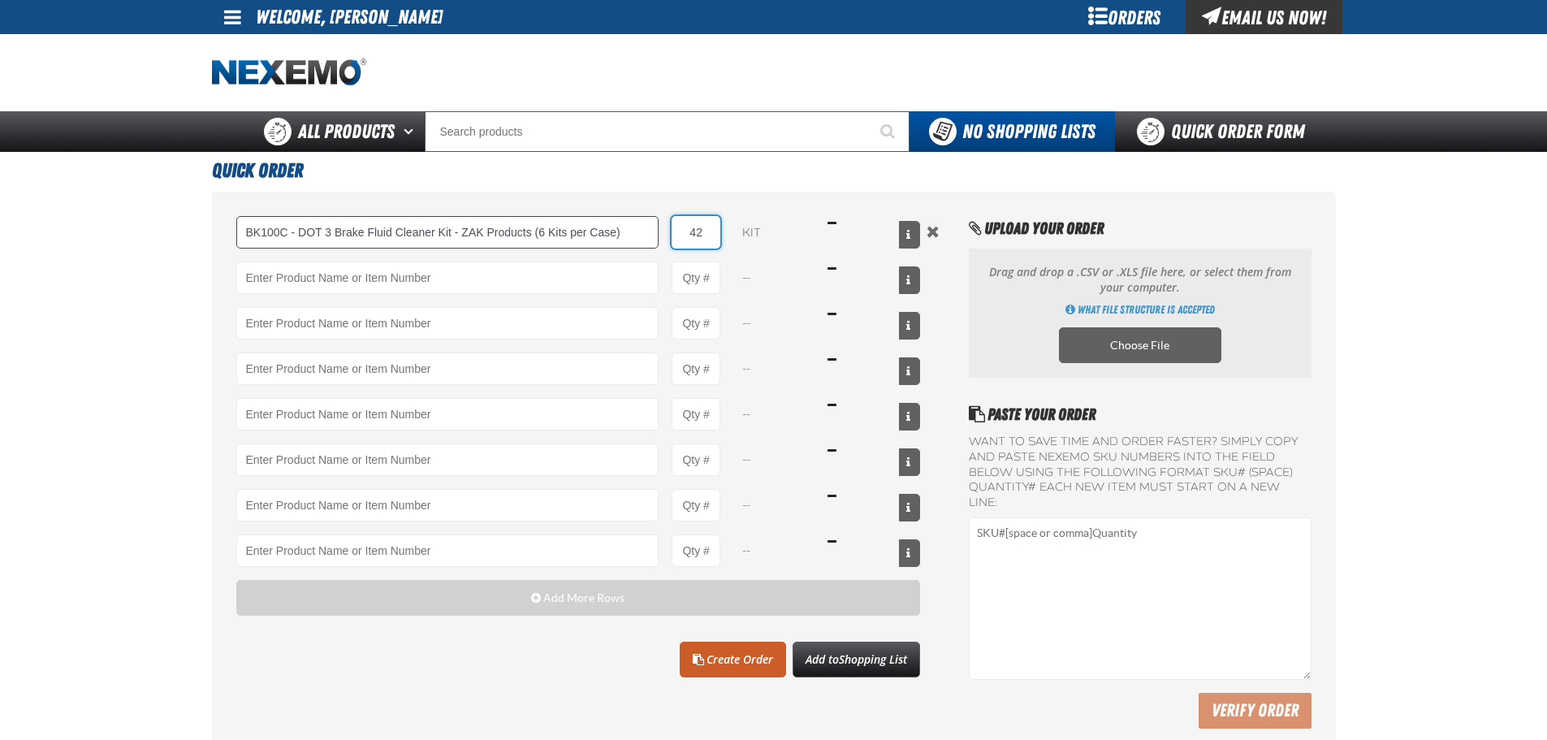
type input "42"
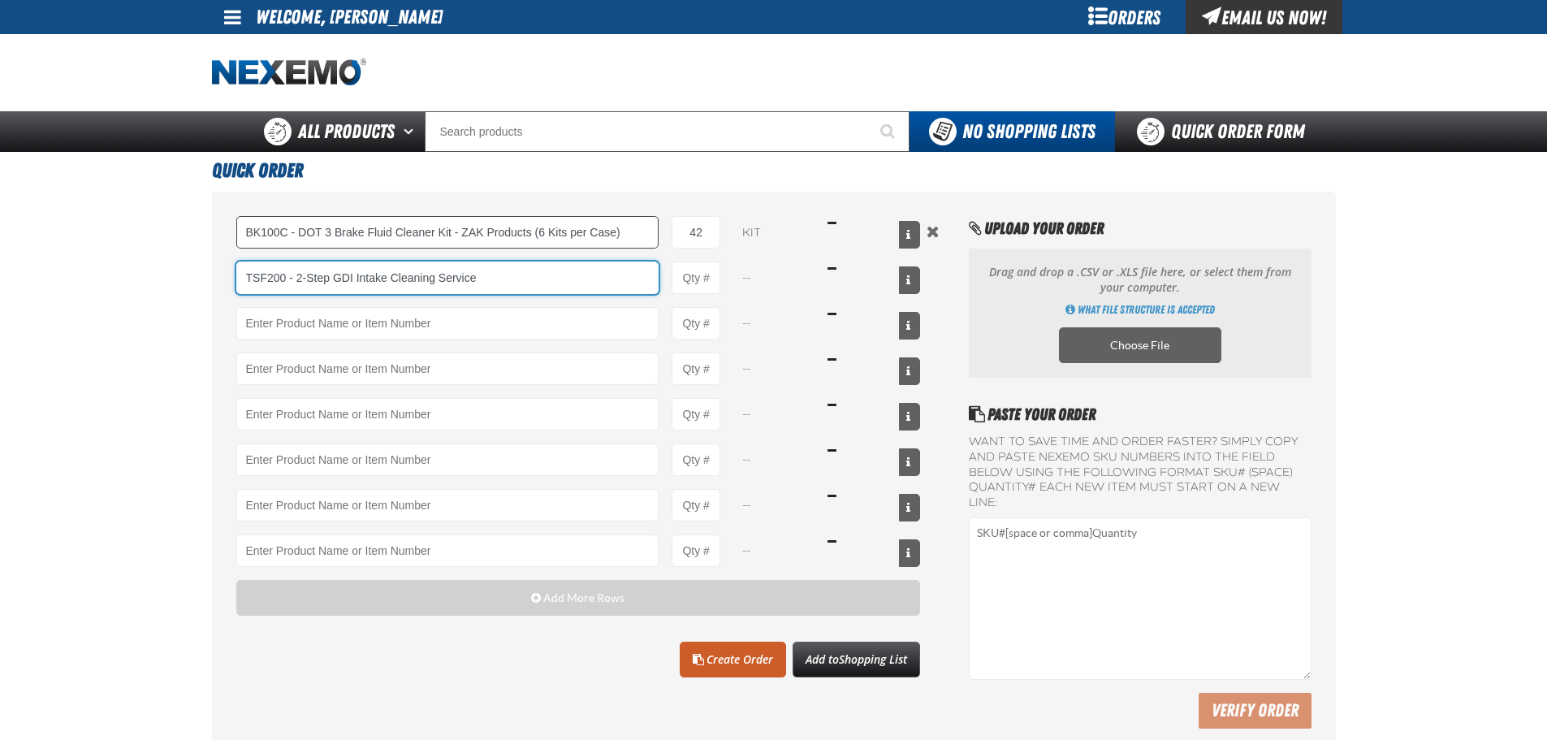
type input "TSF200 - 2-Step GDI Intake Cleaning Service"
type input "1"
select select "kit"
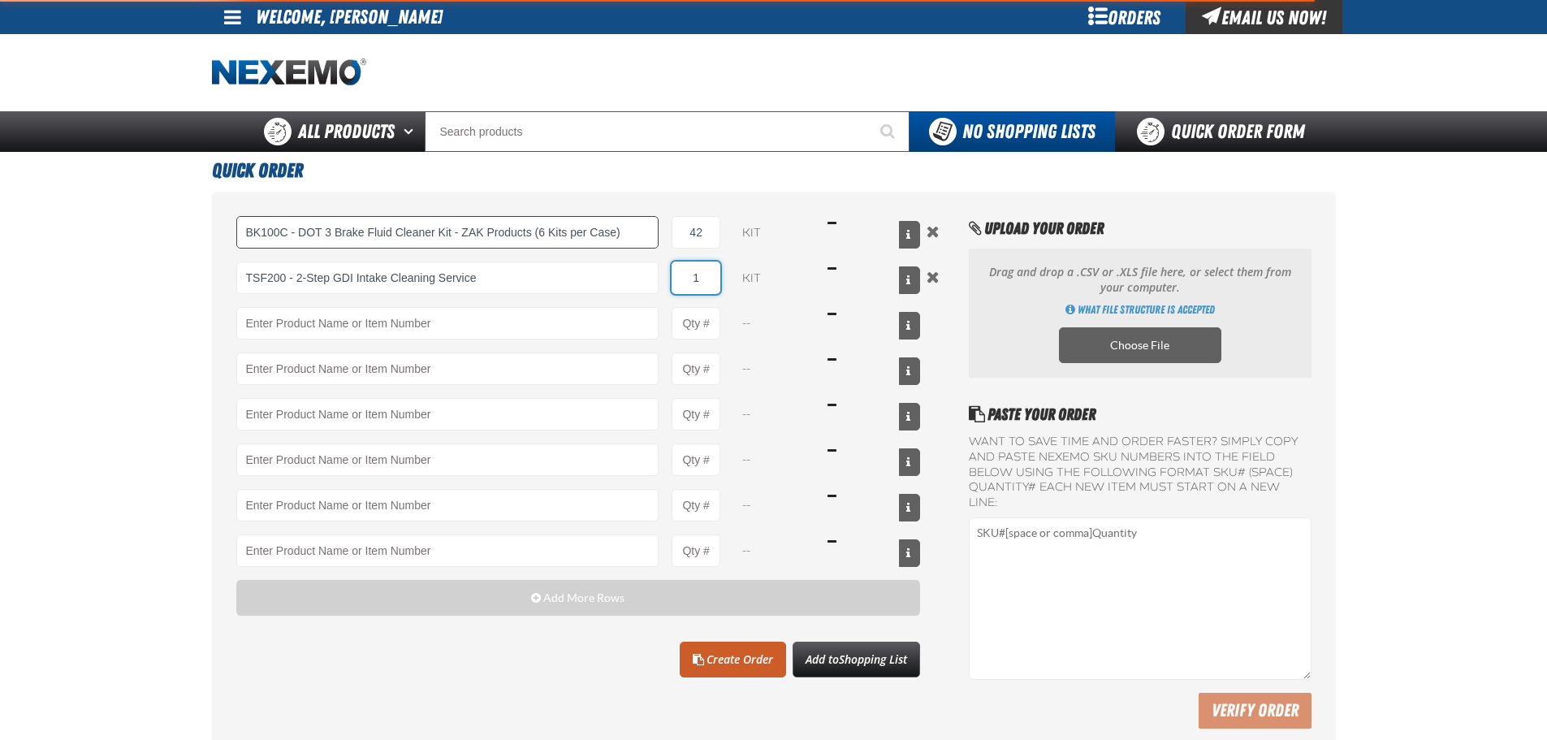
type input "TSF200 - 2-Step GDI Intake Cleaning Service"
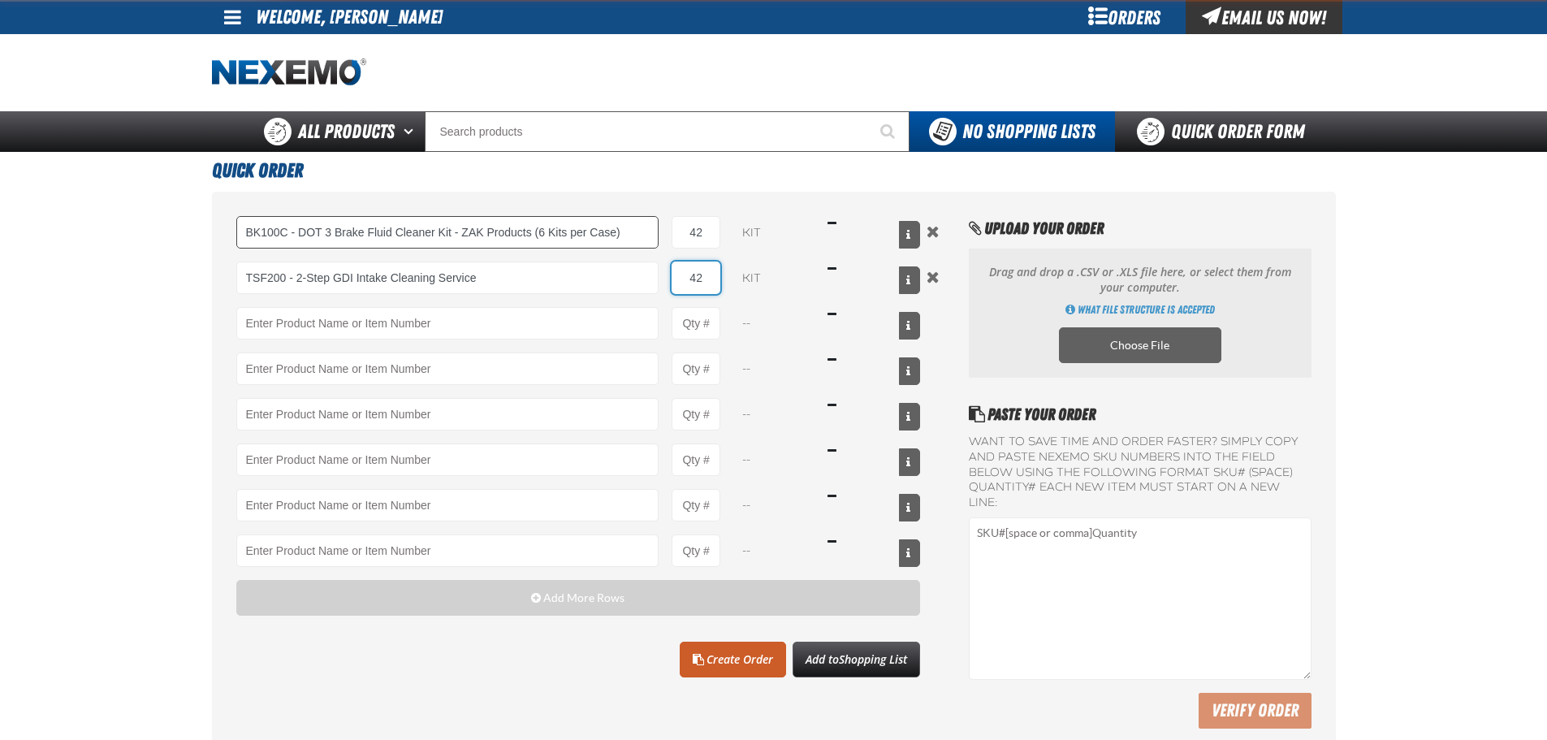
type input "42"
click at [735, 657] on link "Create Order" at bounding box center [732, 659] width 106 height 36
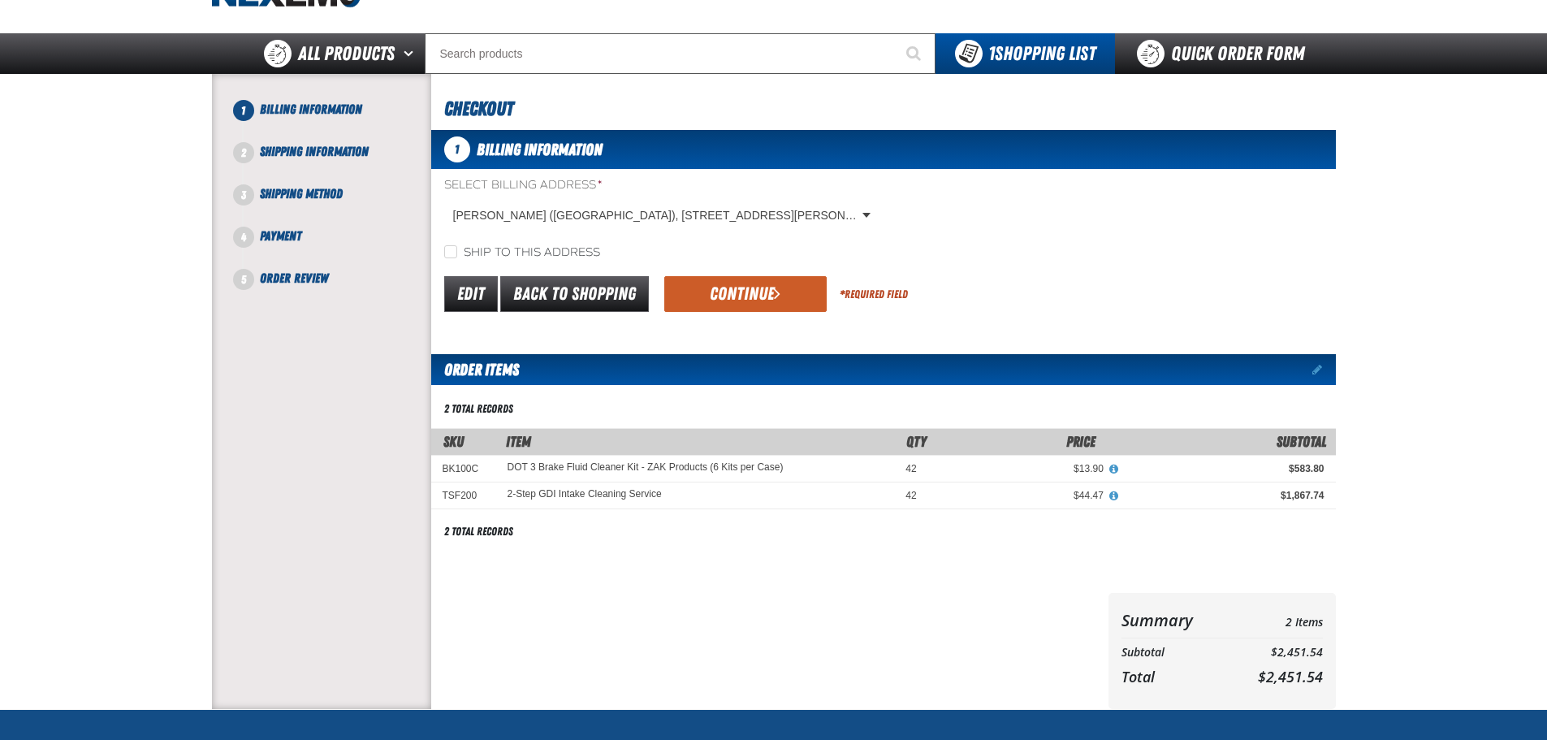
scroll to position [162, 0]
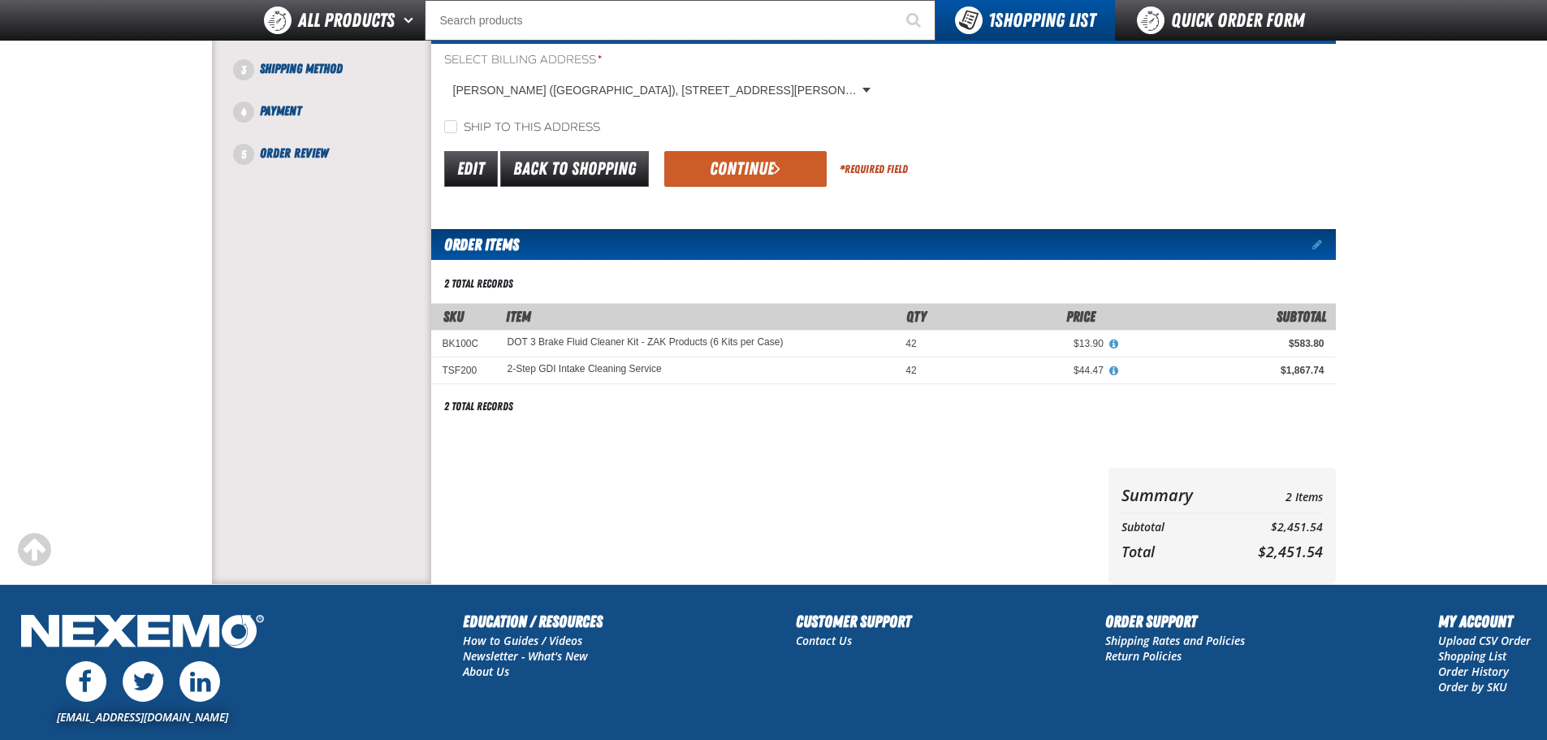
click at [576, 127] on label "Ship to this address" at bounding box center [522, 127] width 156 height 15
click at [457, 127] on input "Ship to this address" at bounding box center [450, 126] width 13 height 13
checkbox input "true"
click at [727, 158] on button "Continue" at bounding box center [745, 169] width 162 height 36
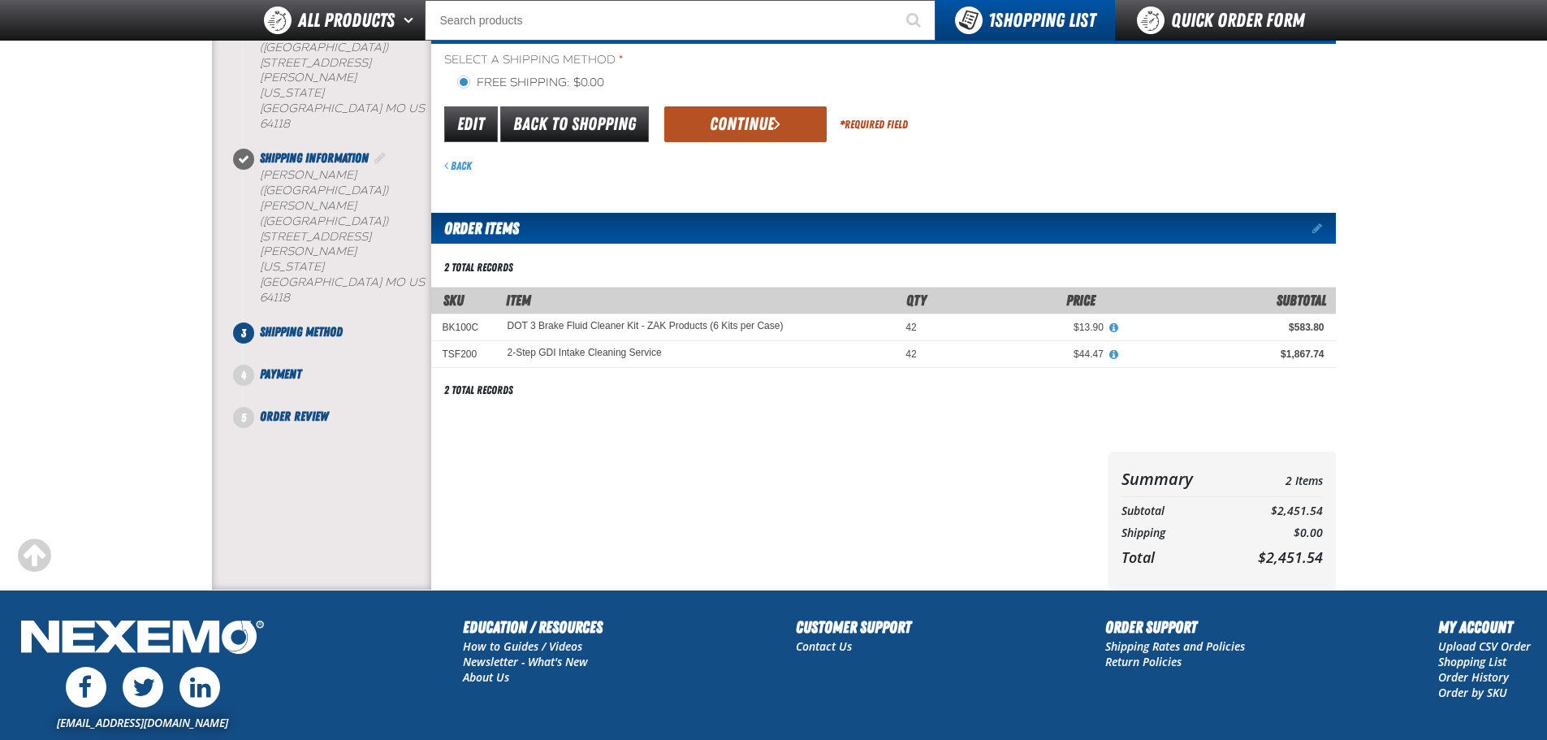
click at [761, 125] on button "Continue" at bounding box center [745, 124] width 162 height 36
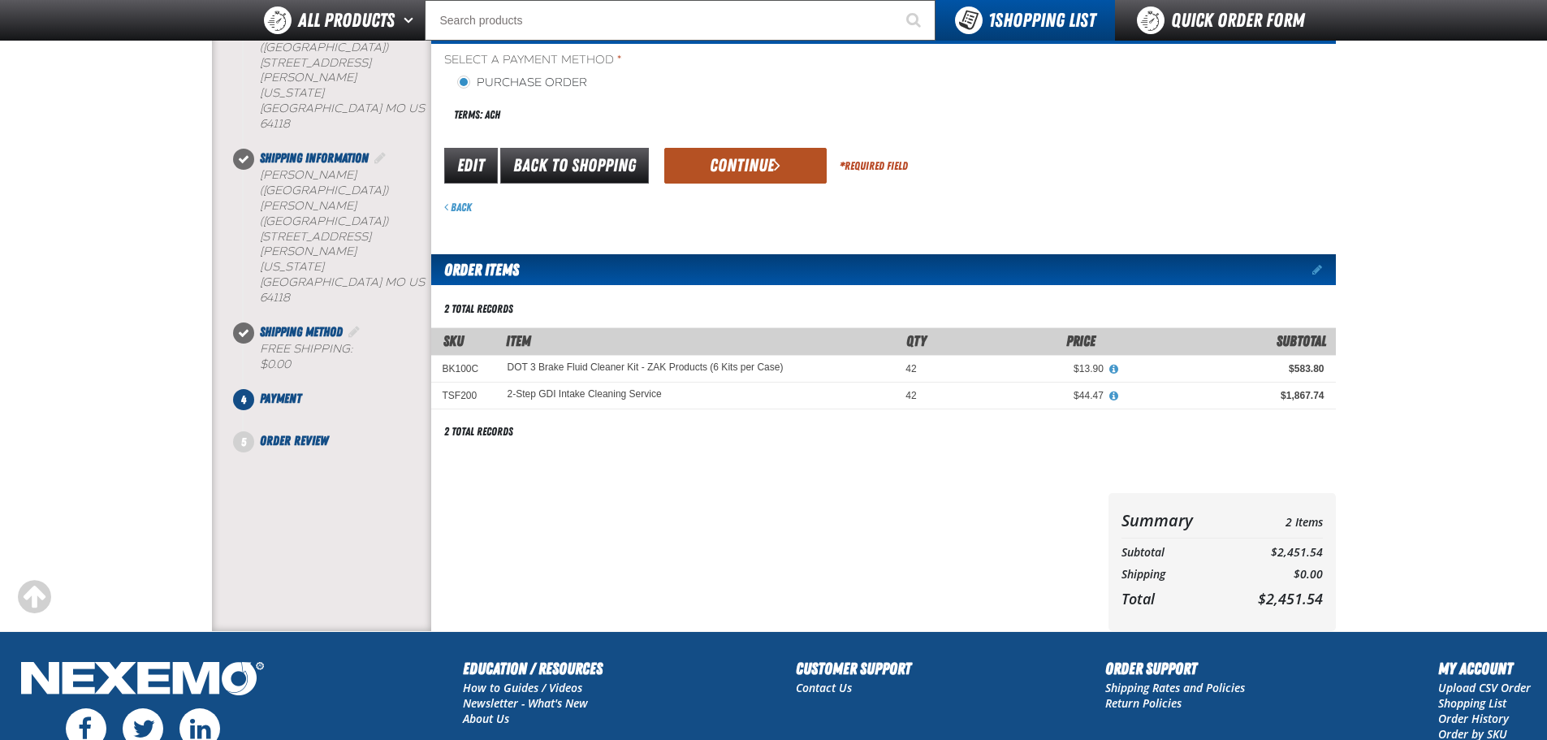
click at [755, 162] on button "Continue" at bounding box center [745, 166] width 162 height 36
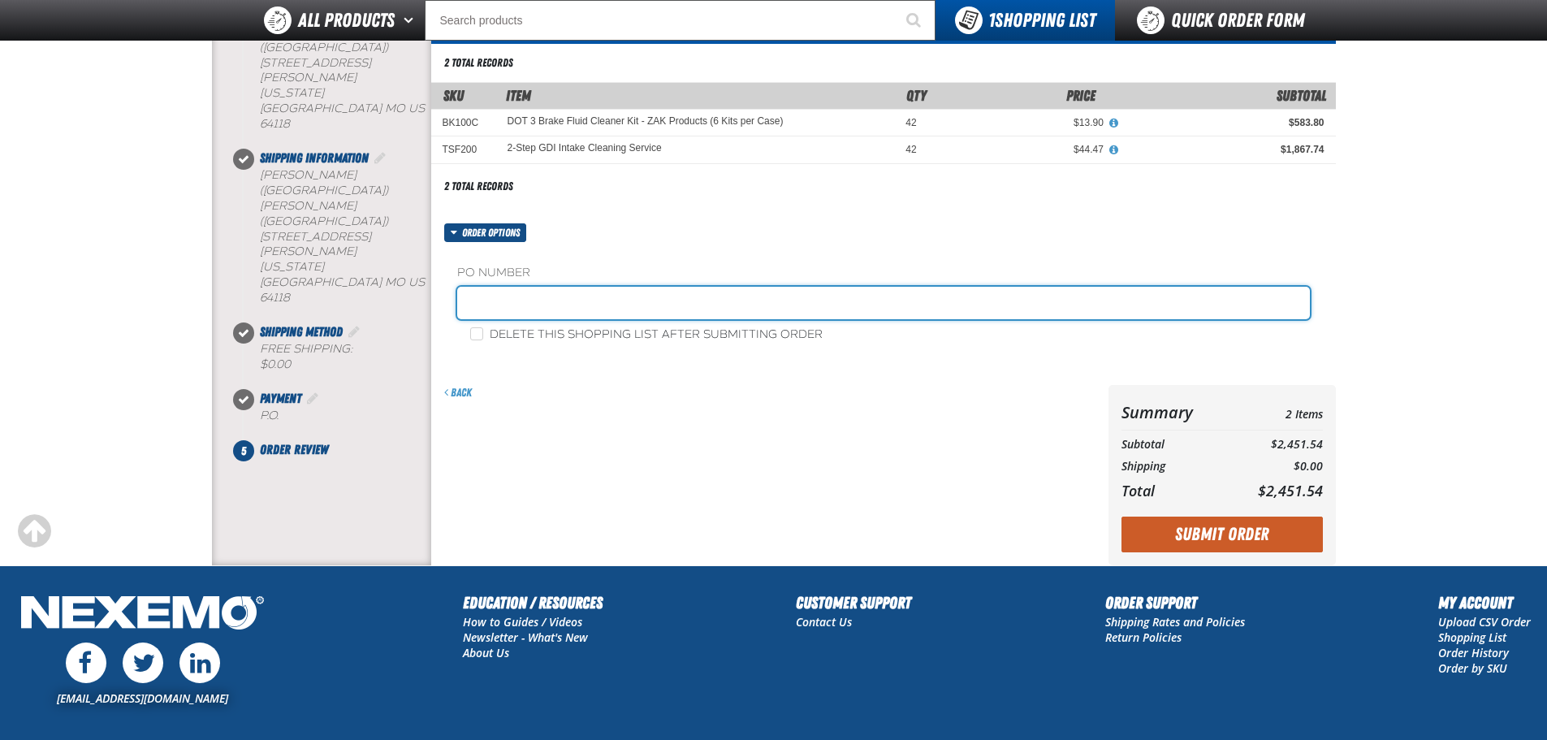
click at [593, 305] on input "text" at bounding box center [883, 303] width 852 height 32
type input "840193-JC"
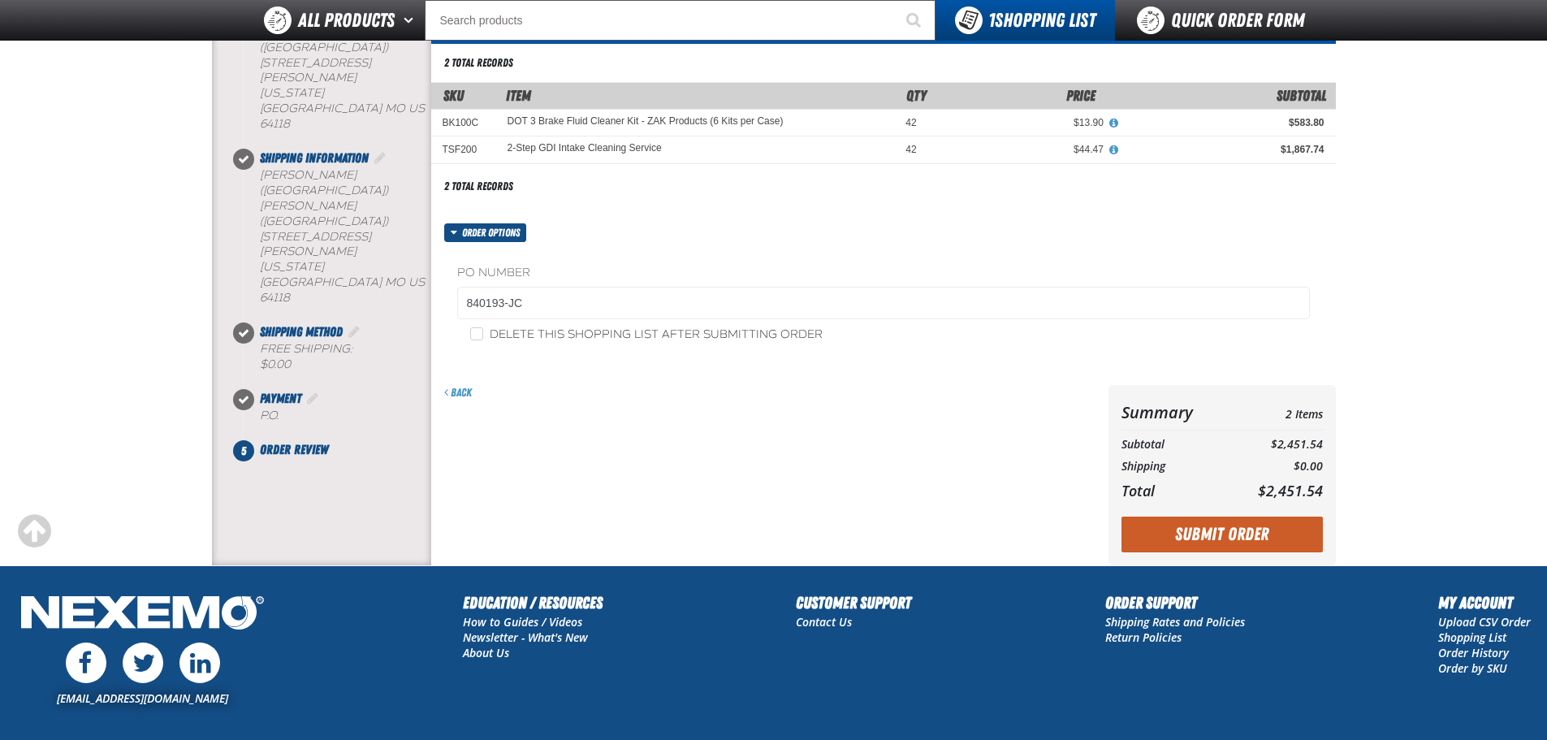
click at [628, 330] on label "Delete this shopping list after submitting order" at bounding box center [646, 334] width 352 height 15
click at [483, 330] on input "Delete this shopping list after submitting order" at bounding box center [476, 333] width 13 height 13
checkbox input "true"
click at [1250, 533] on button "Submit Order" at bounding box center [1221, 534] width 201 height 36
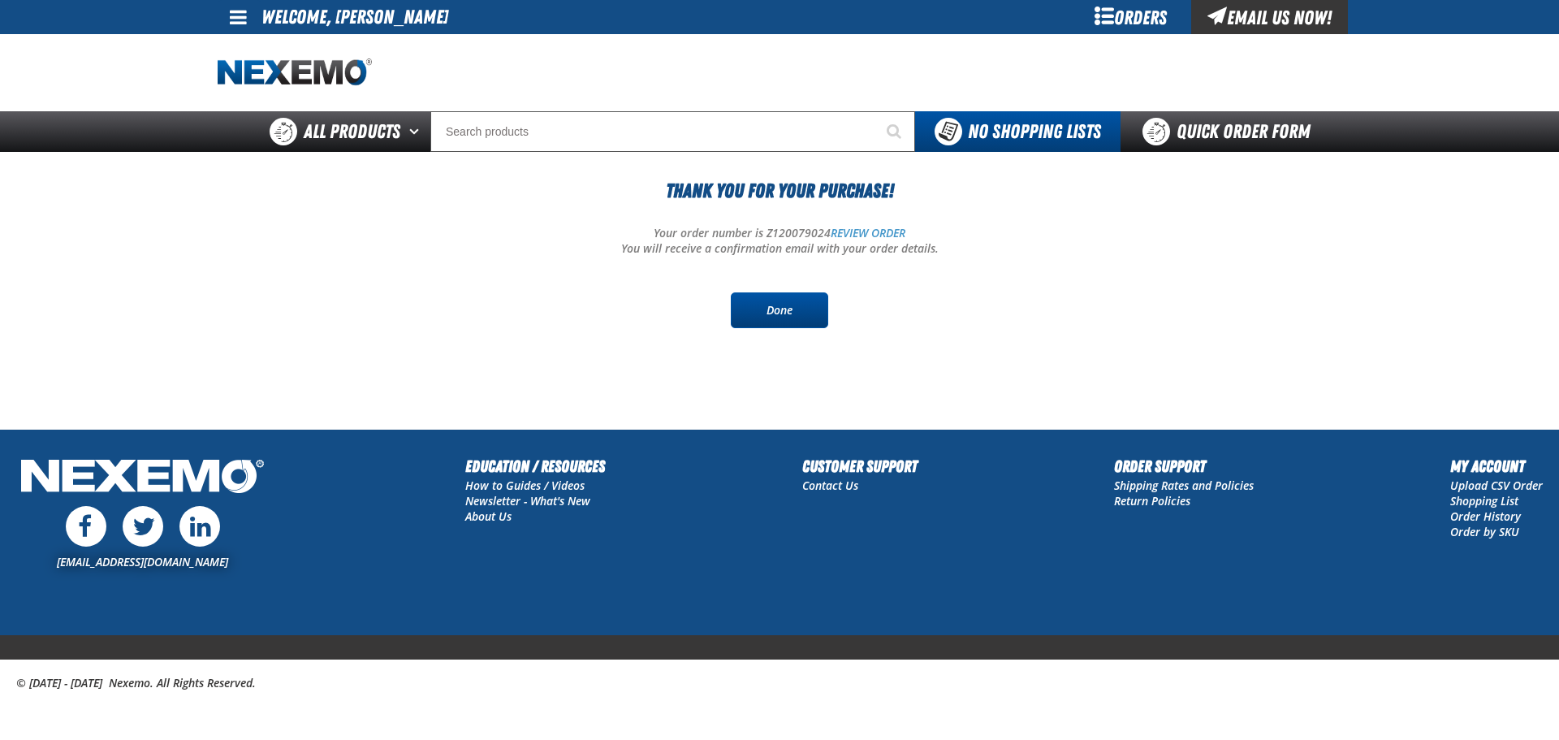
click at [792, 314] on link "Done" at bounding box center [779, 310] width 97 height 36
